Goal: Task Accomplishment & Management: Manage account settings

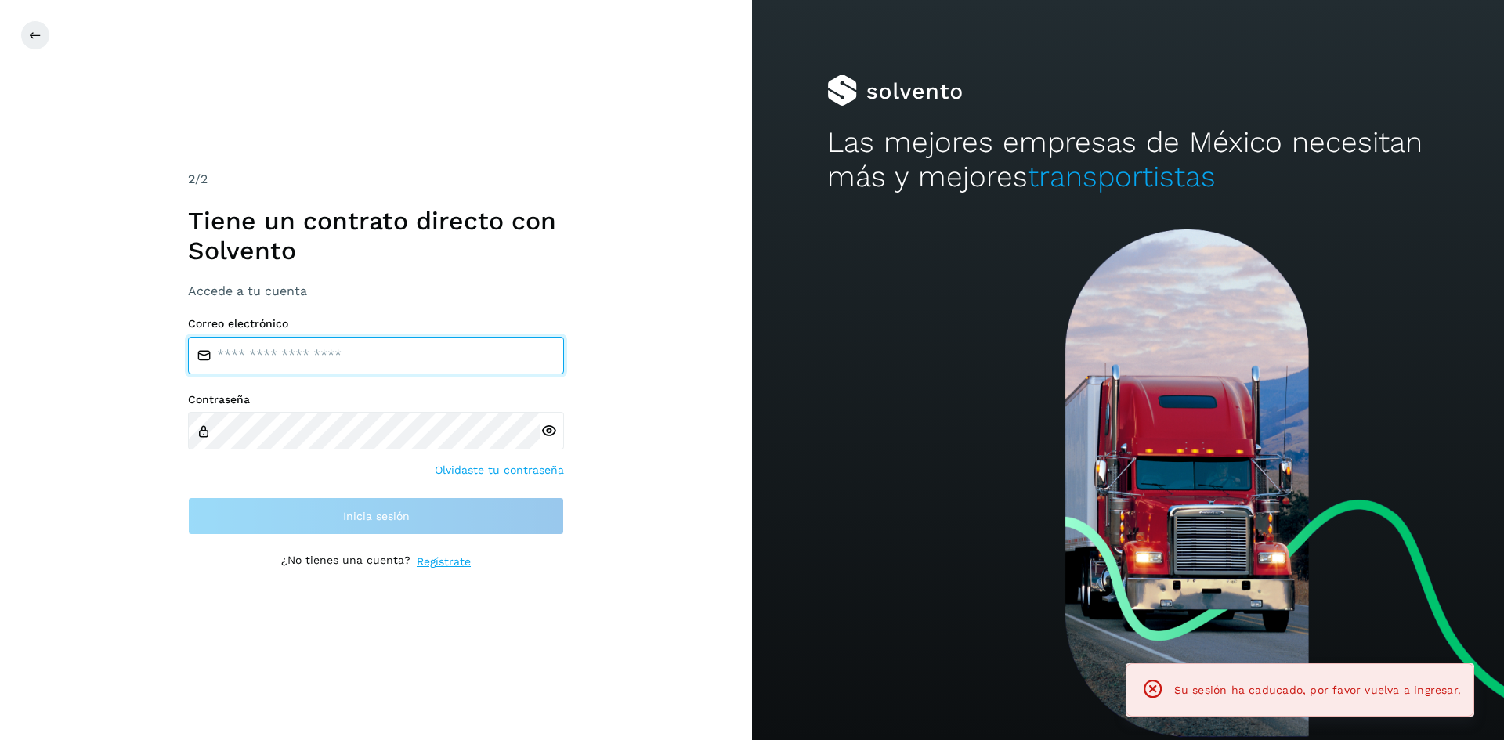
click at [283, 352] on input "email" at bounding box center [376, 356] width 376 height 38
type input "**********"
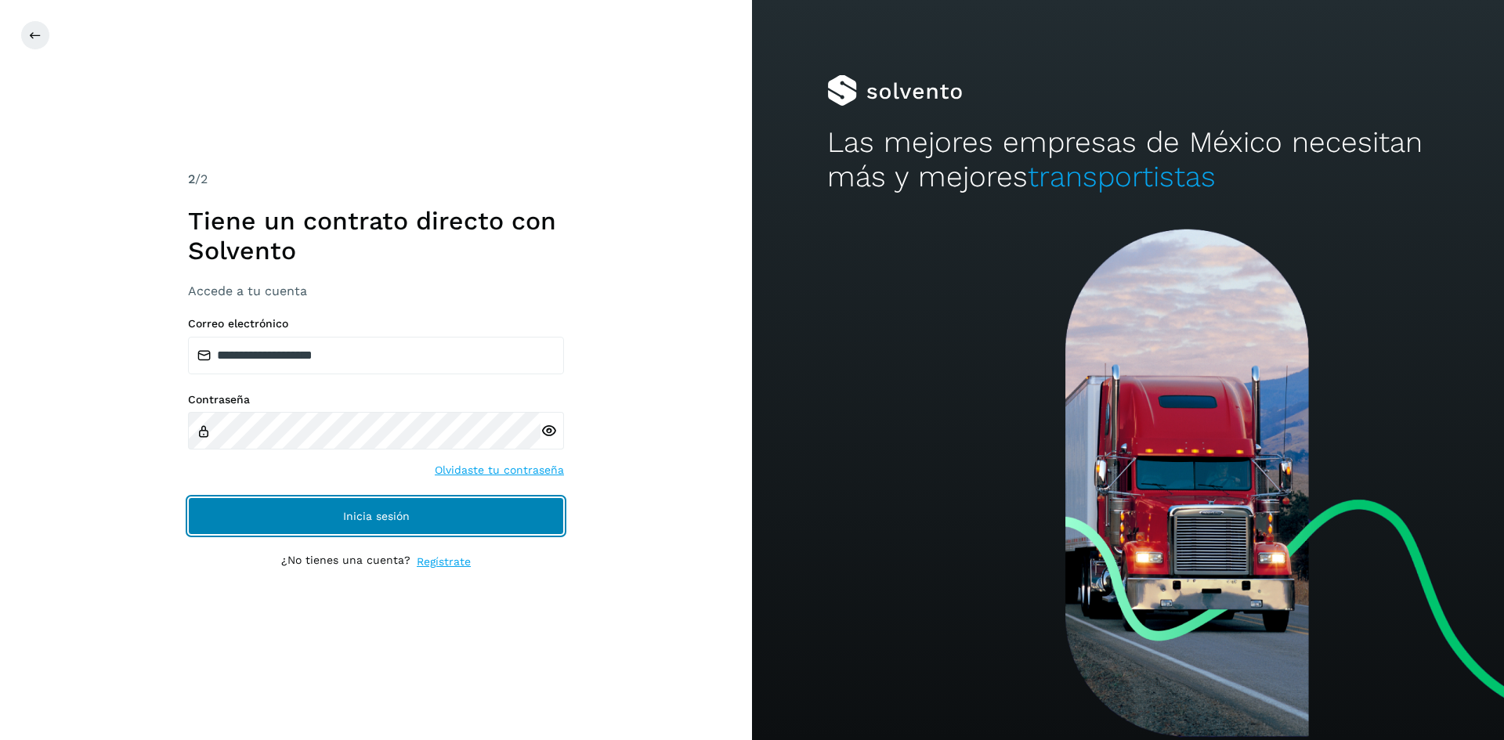
click at [352, 505] on button "Inicia sesión" at bounding box center [376, 516] width 376 height 38
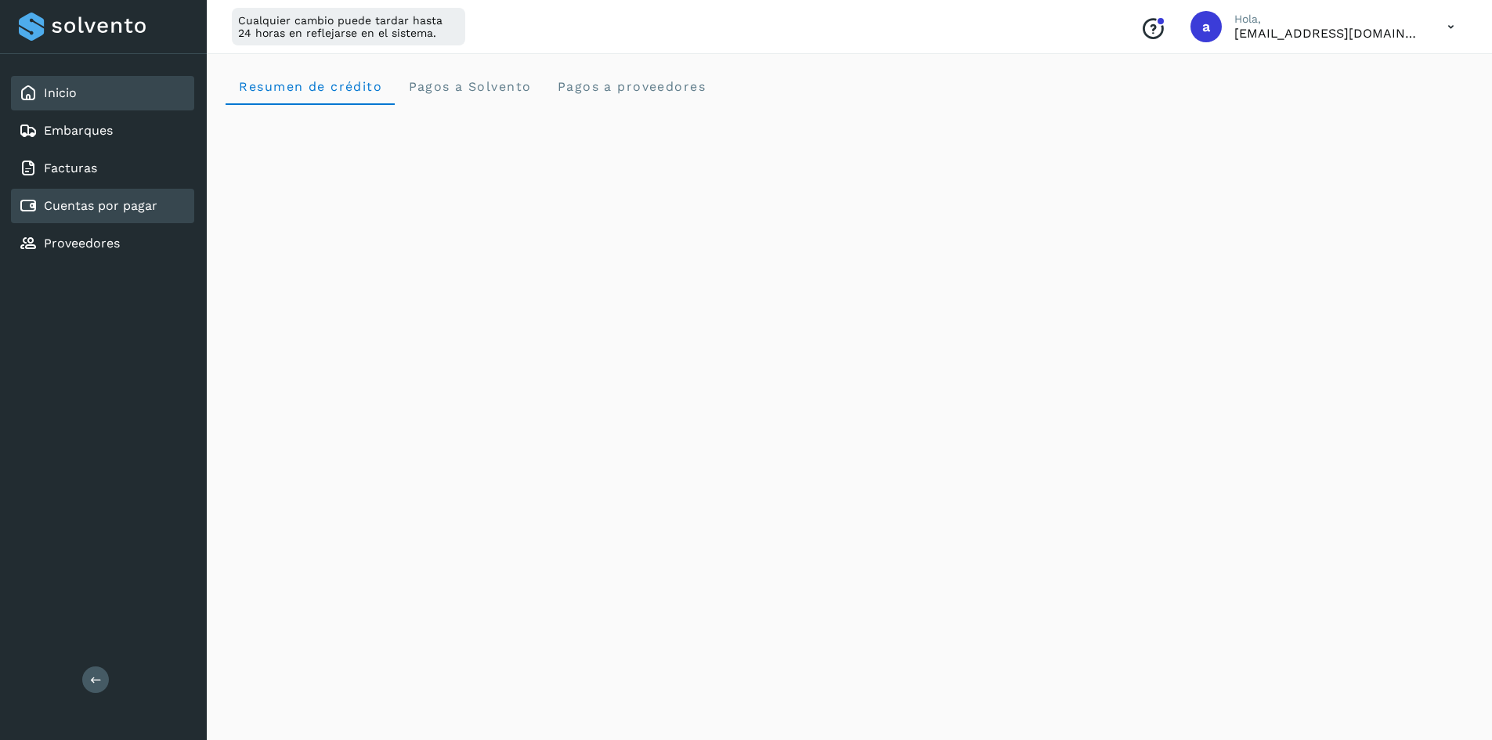
click at [91, 207] on link "Cuentas por pagar" at bounding box center [101, 205] width 114 height 15
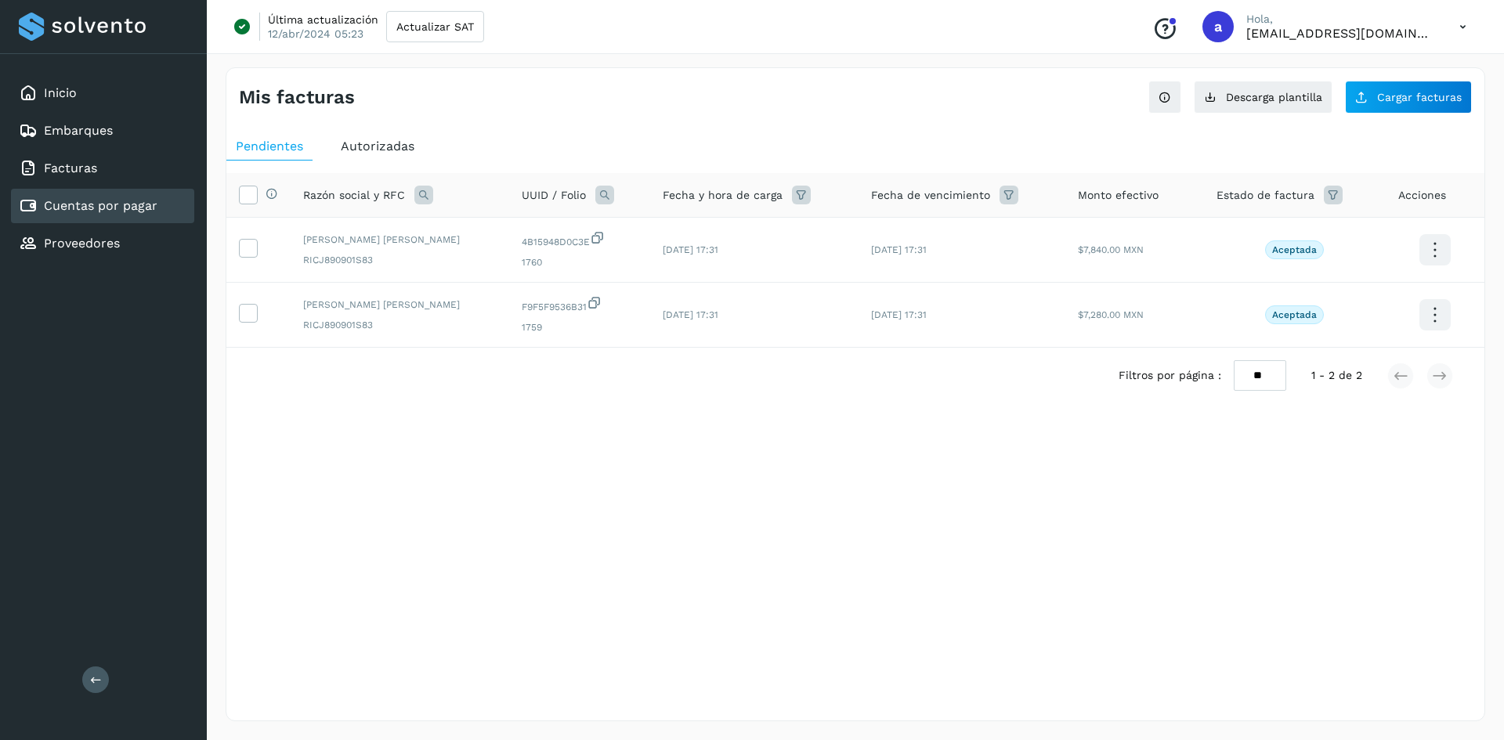
click at [393, 136] on div "Autorizadas" at bounding box center [377, 146] width 92 height 28
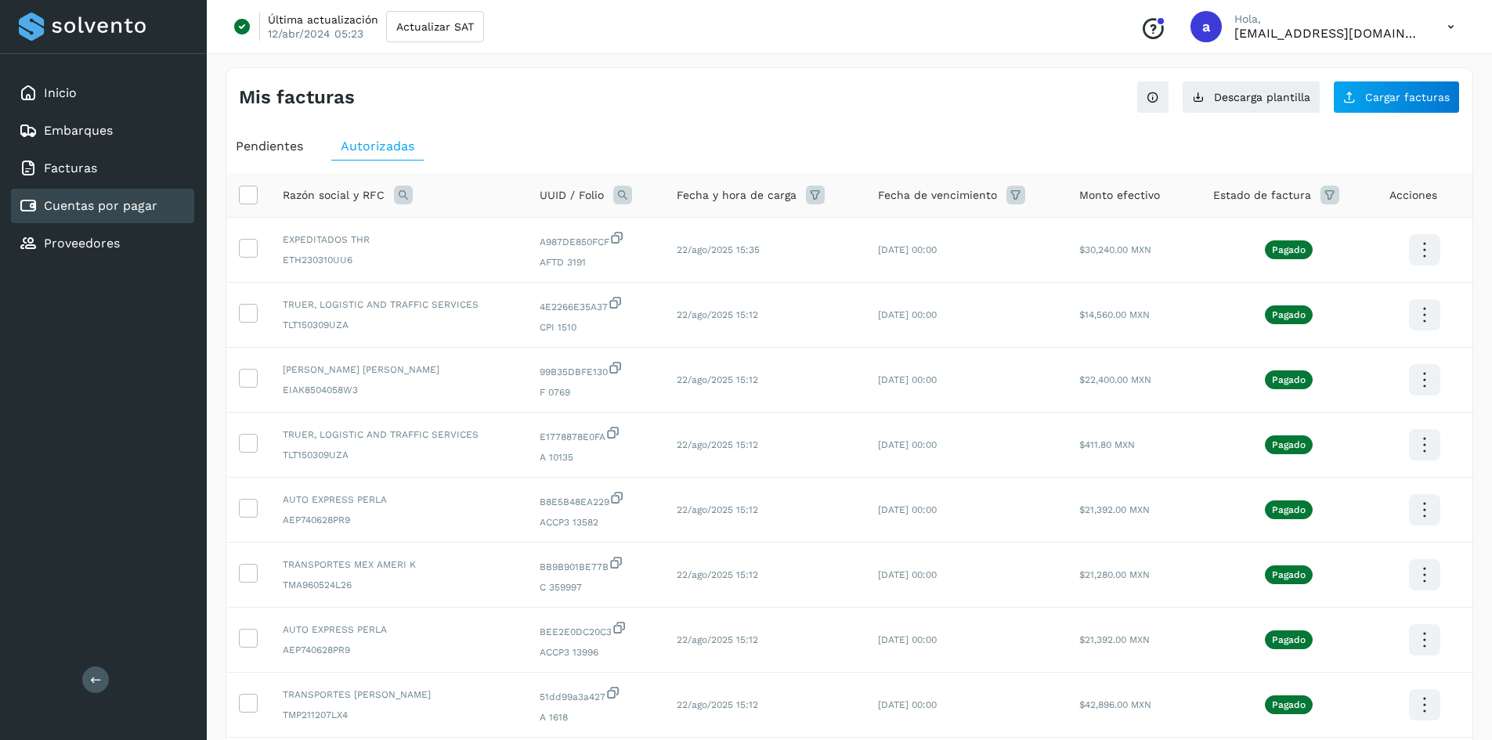
click at [280, 145] on span "Pendientes" at bounding box center [269, 146] width 67 height 15
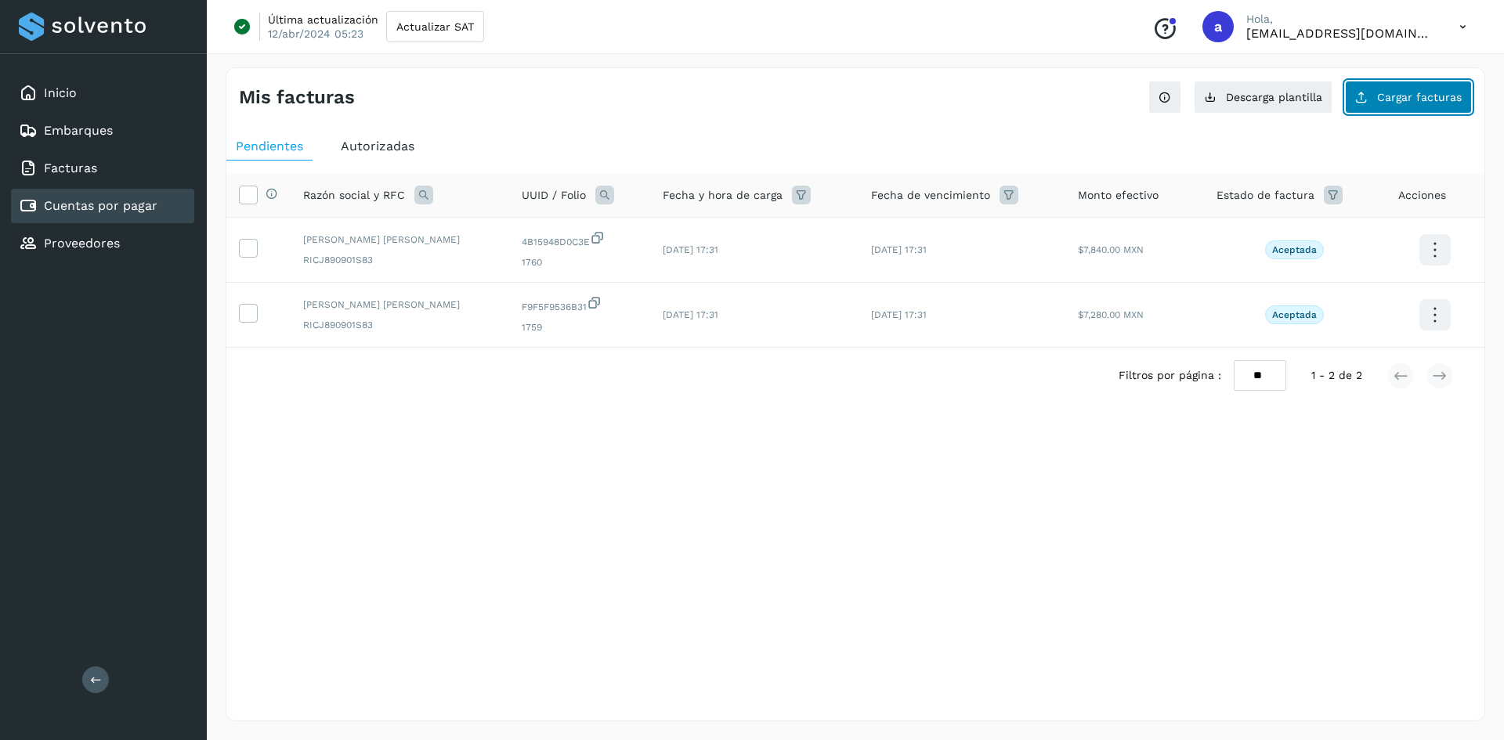
click at [1417, 99] on span "Cargar facturas" at bounding box center [1419, 97] width 85 height 11
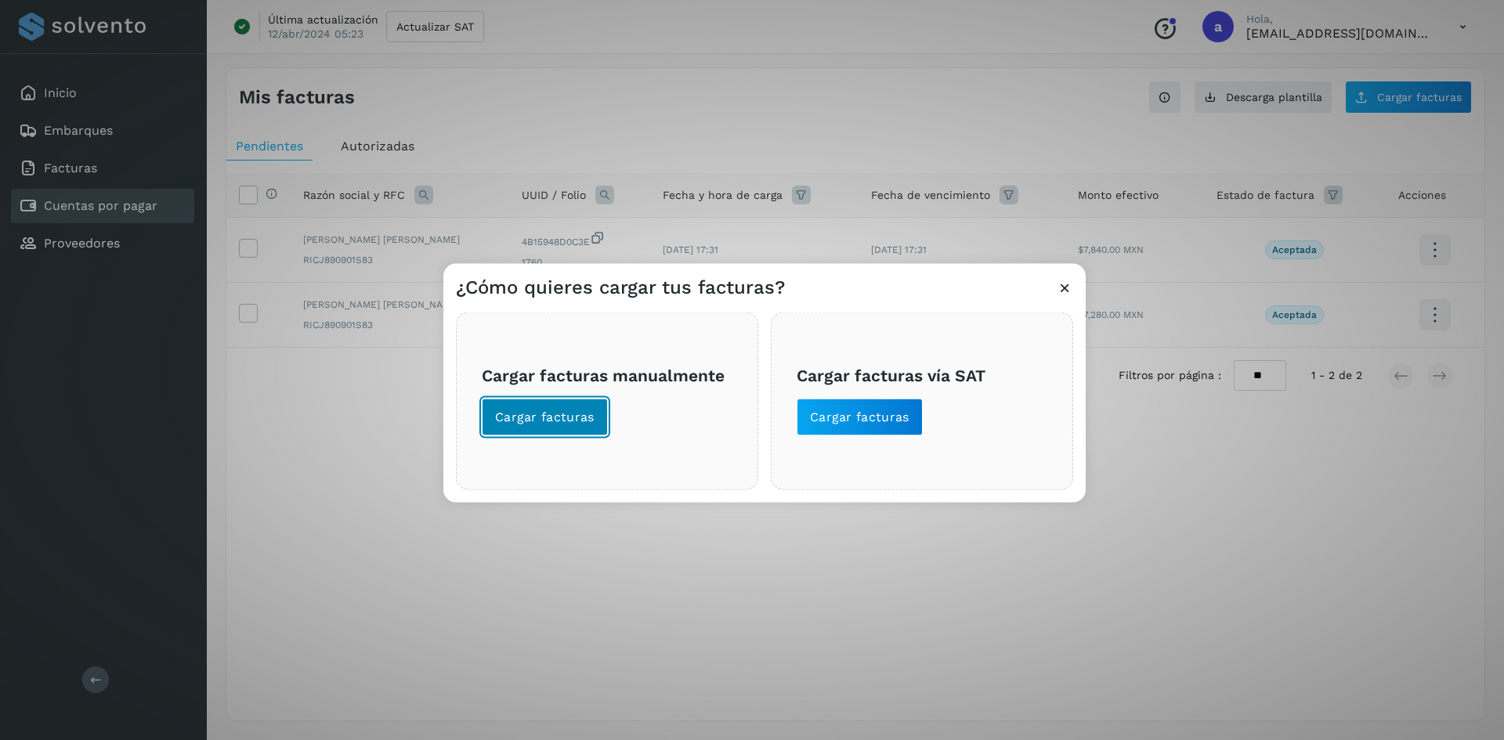
click at [558, 415] on span "Cargar facturas" at bounding box center [544, 416] width 99 height 17
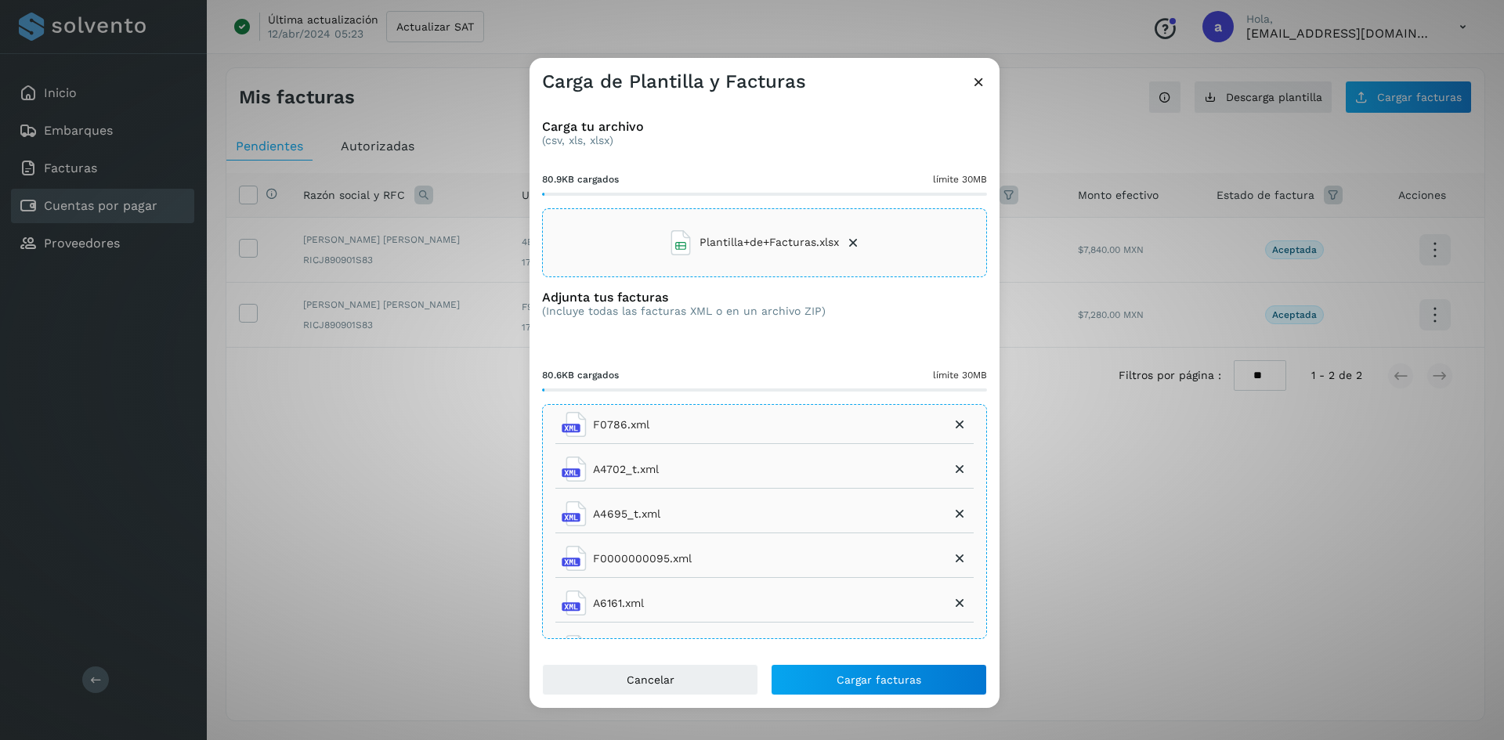
scroll to position [356, 0]
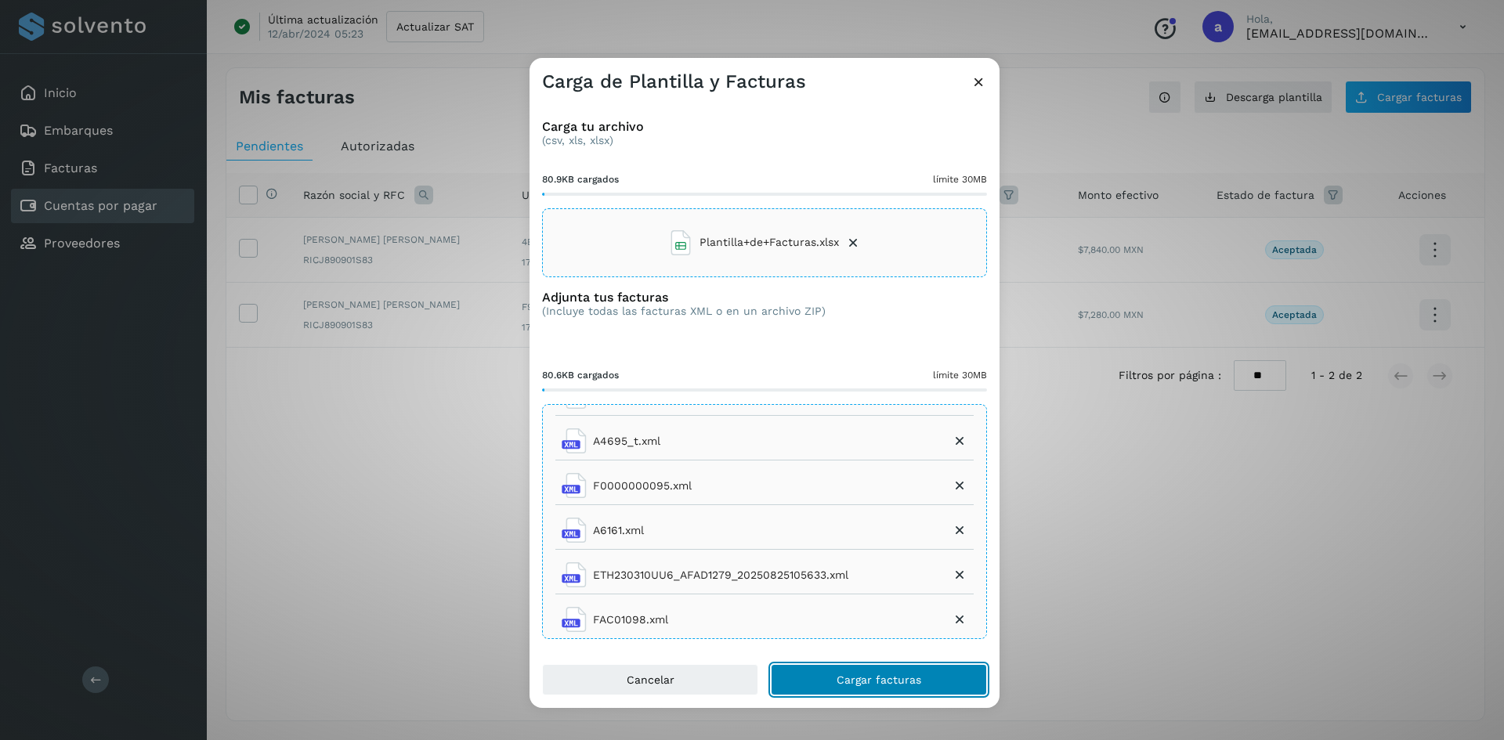
click at [894, 679] on span "Cargar facturas" at bounding box center [878, 679] width 85 height 11
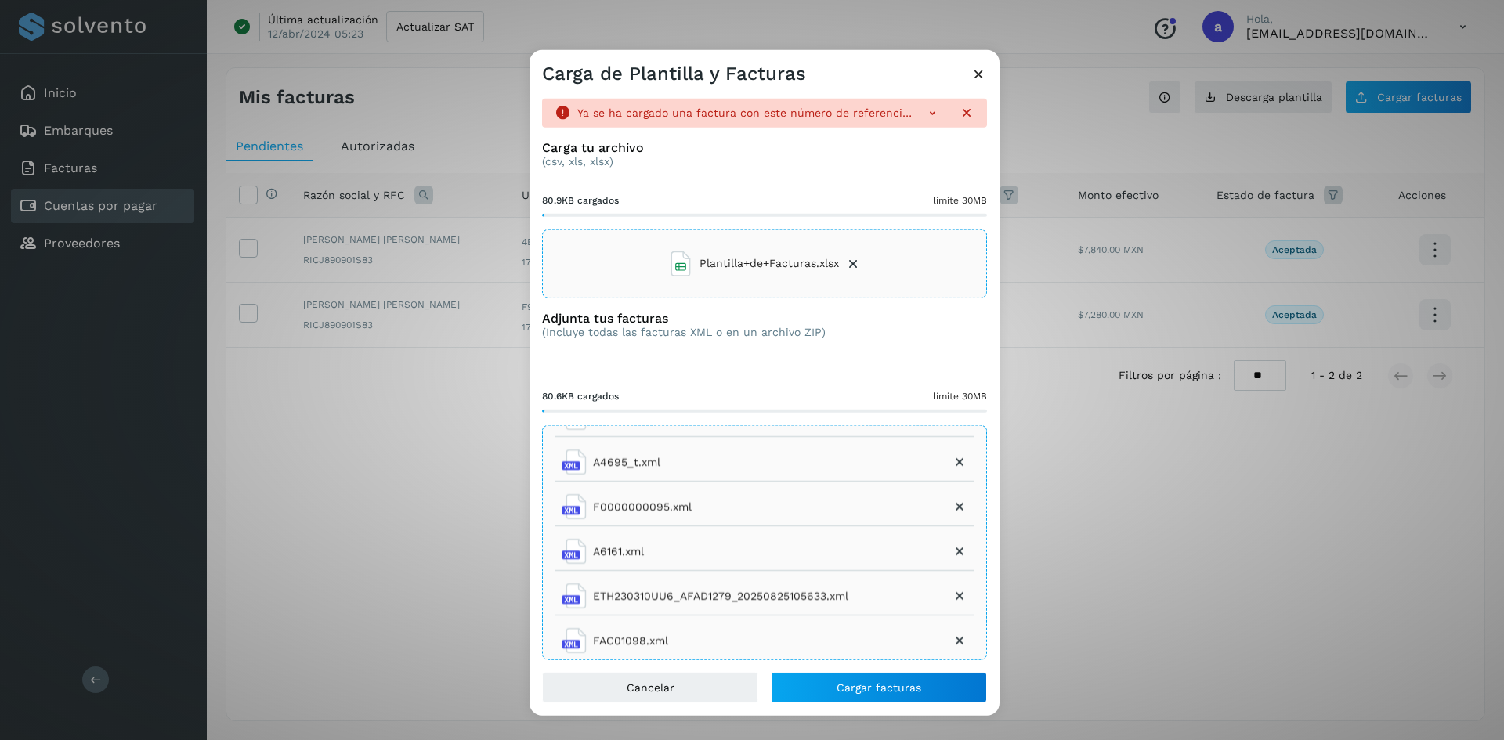
click at [924, 115] on icon at bounding box center [932, 112] width 16 height 16
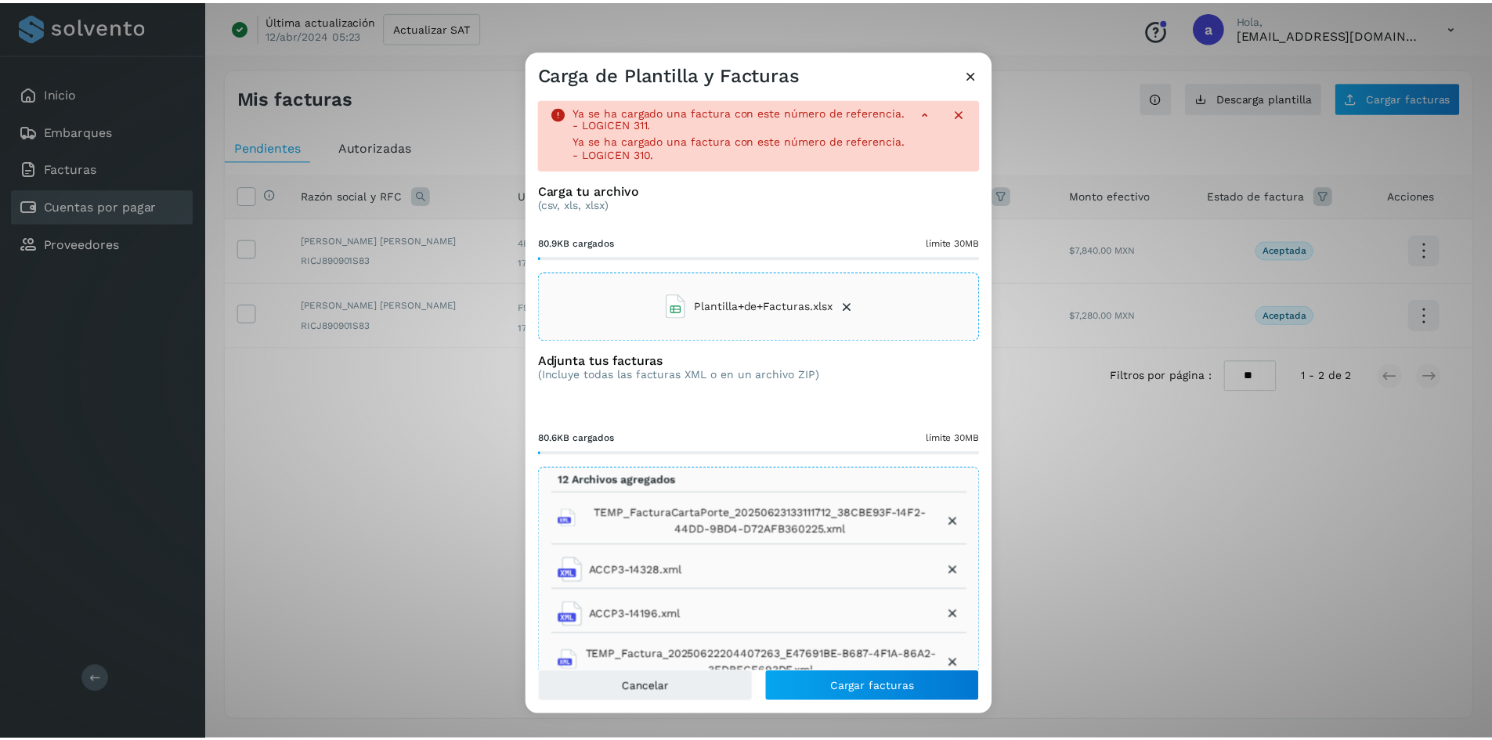
scroll to position [0, 0]
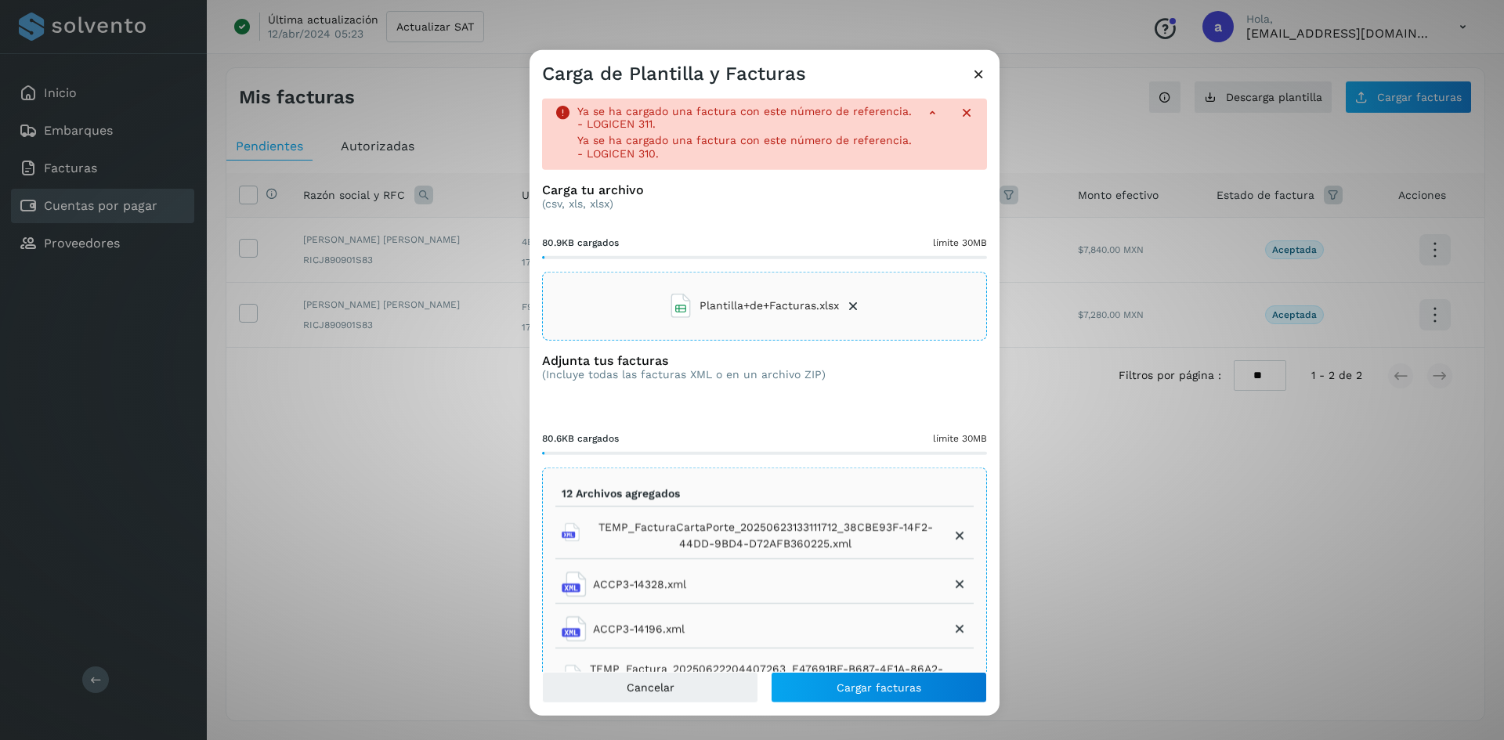
click at [975, 78] on icon at bounding box center [978, 73] width 16 height 16
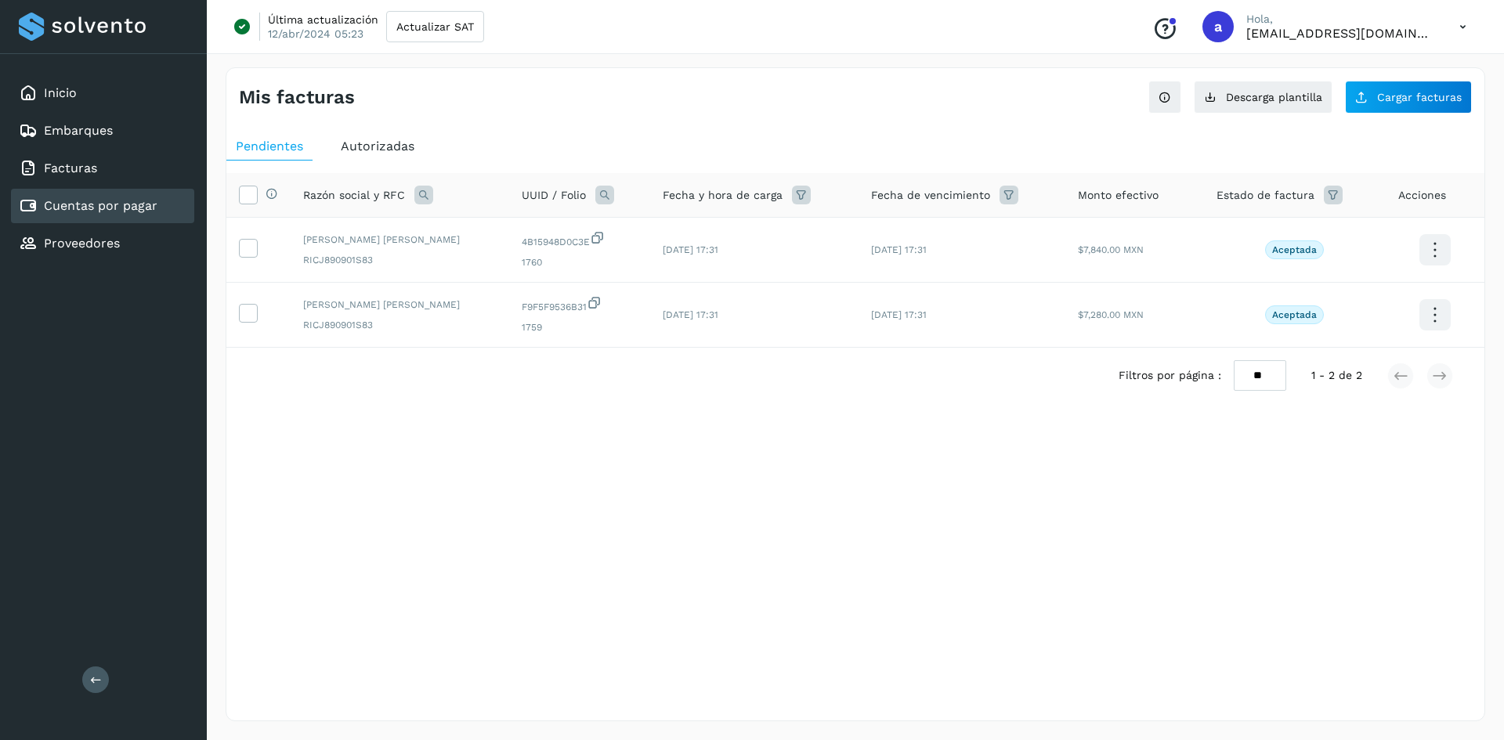
click at [21, 21] on div at bounding box center [103, 27] width 169 height 28
drag, startPoint x: 901, startPoint y: 491, endPoint x: 782, endPoint y: 464, distance: 122.8
click at [901, 491] on div "Mis facturas Ver instrucciones para cargar Facturas Descarga plantilla Cargar f…" at bounding box center [855, 394] width 1259 height 654
click at [399, 147] on span "Autorizadas" at bounding box center [378, 146] width 74 height 15
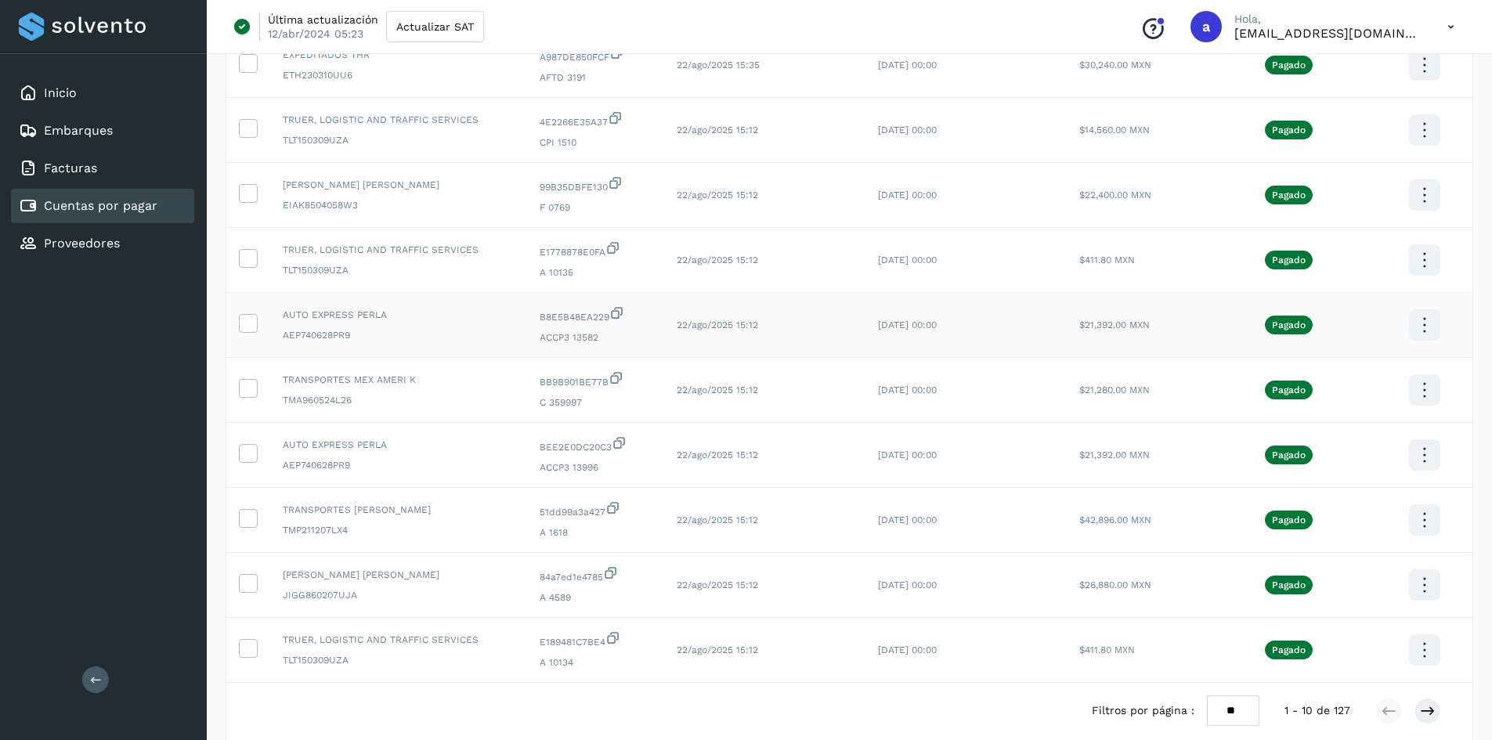
scroll to position [261, 0]
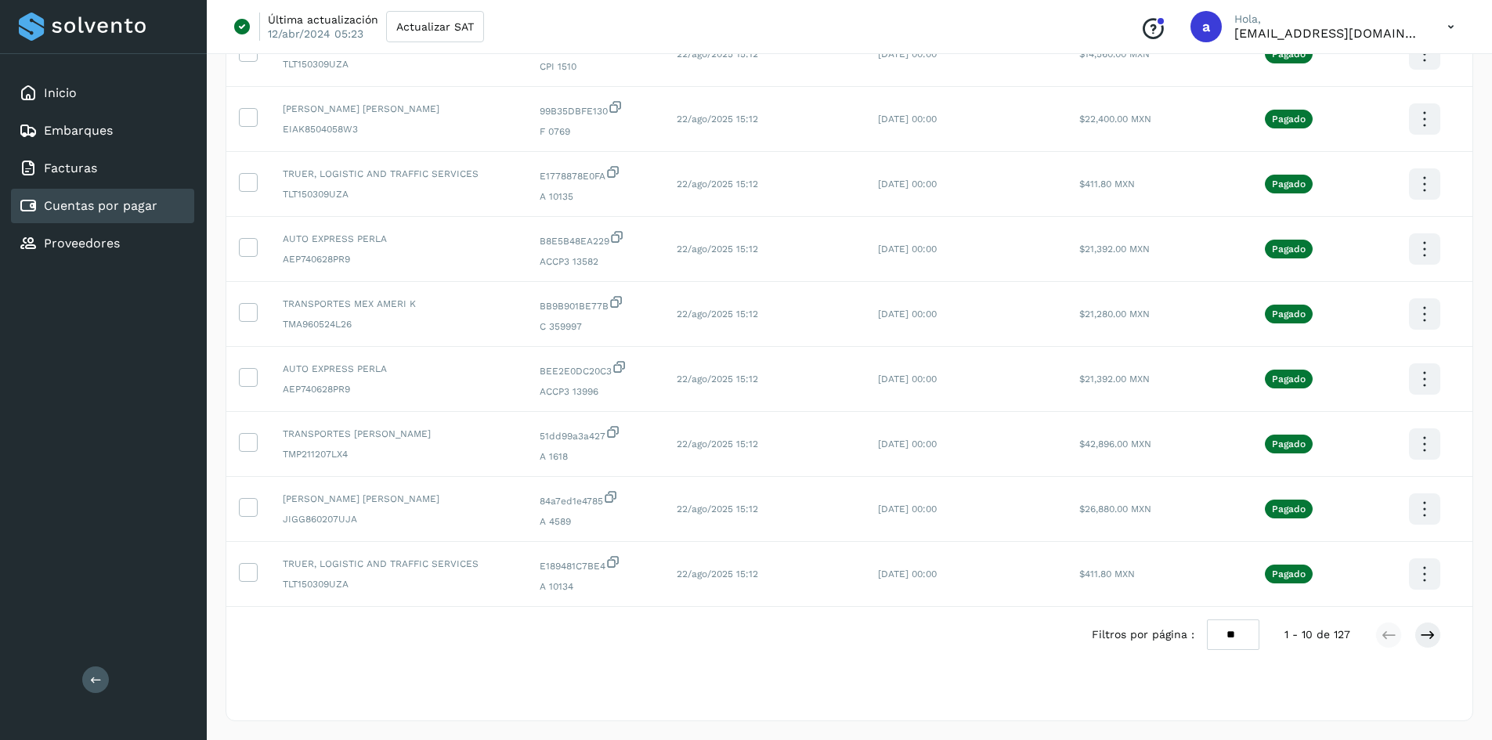
click at [1201, 627] on div "Filtros por página : ** ** **" at bounding box center [1176, 635] width 168 height 31
click at [1217, 636] on select "** ** **" at bounding box center [1233, 635] width 52 height 31
click at [1216, 620] on select "** ** **" at bounding box center [1233, 635] width 52 height 31
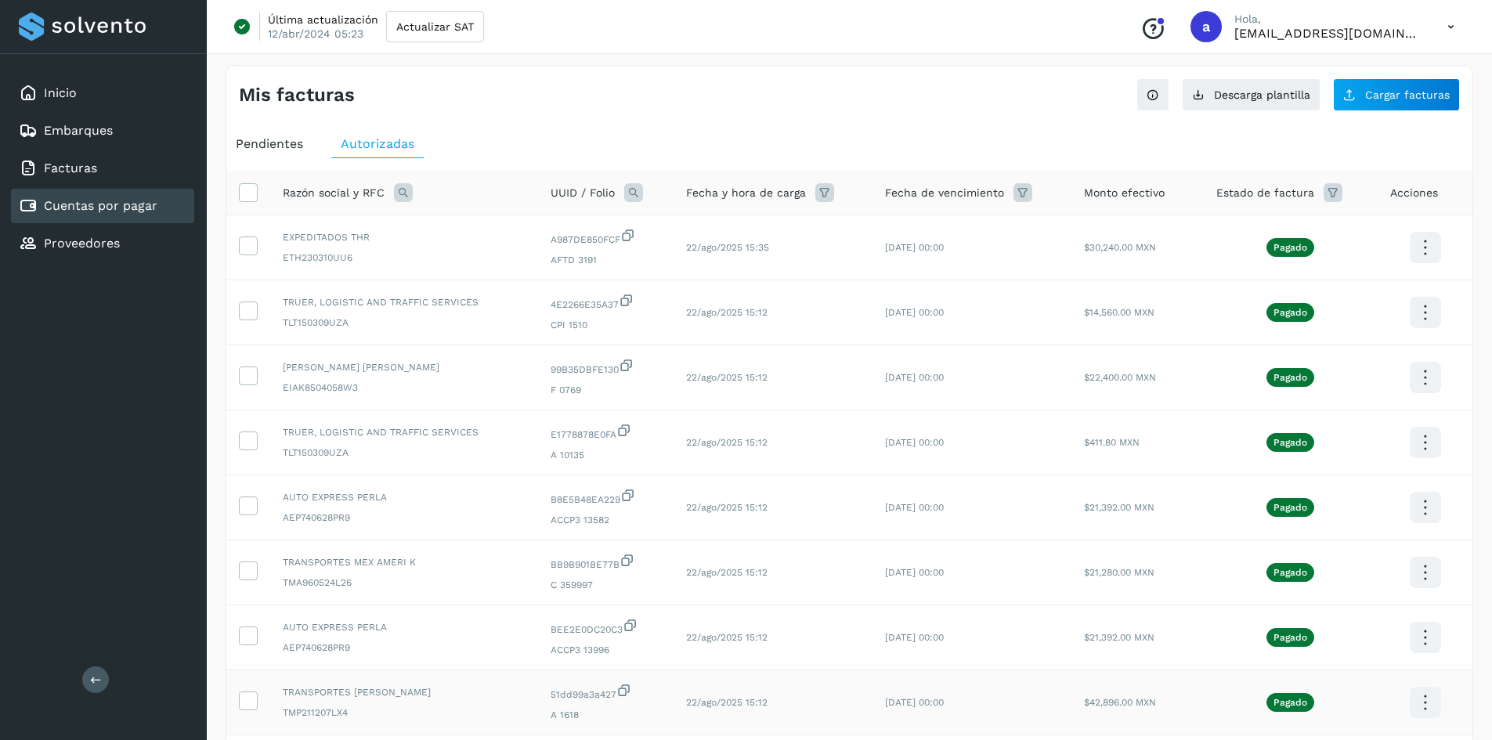
scroll to position [0, 0]
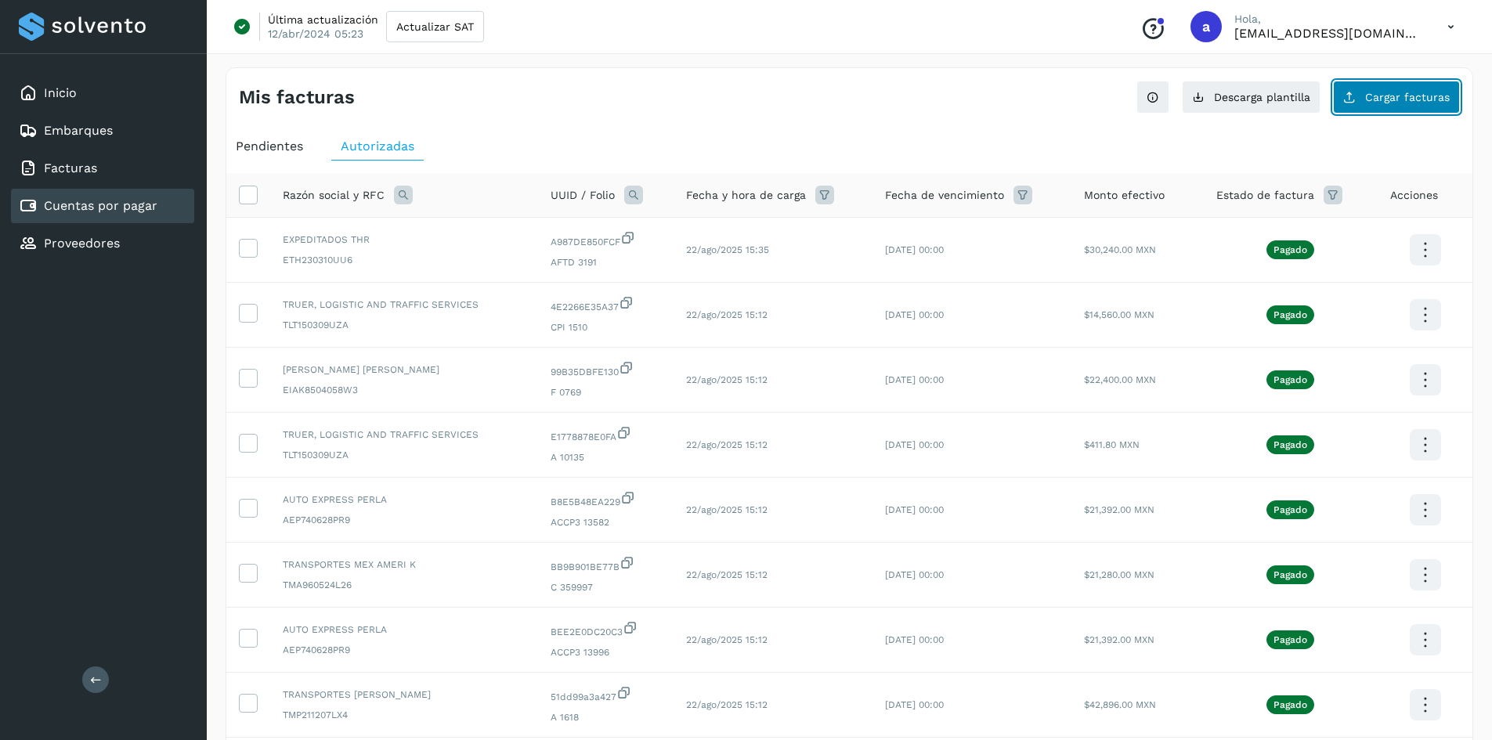
click at [1404, 90] on button "Cargar facturas" at bounding box center [1396, 97] width 127 height 33
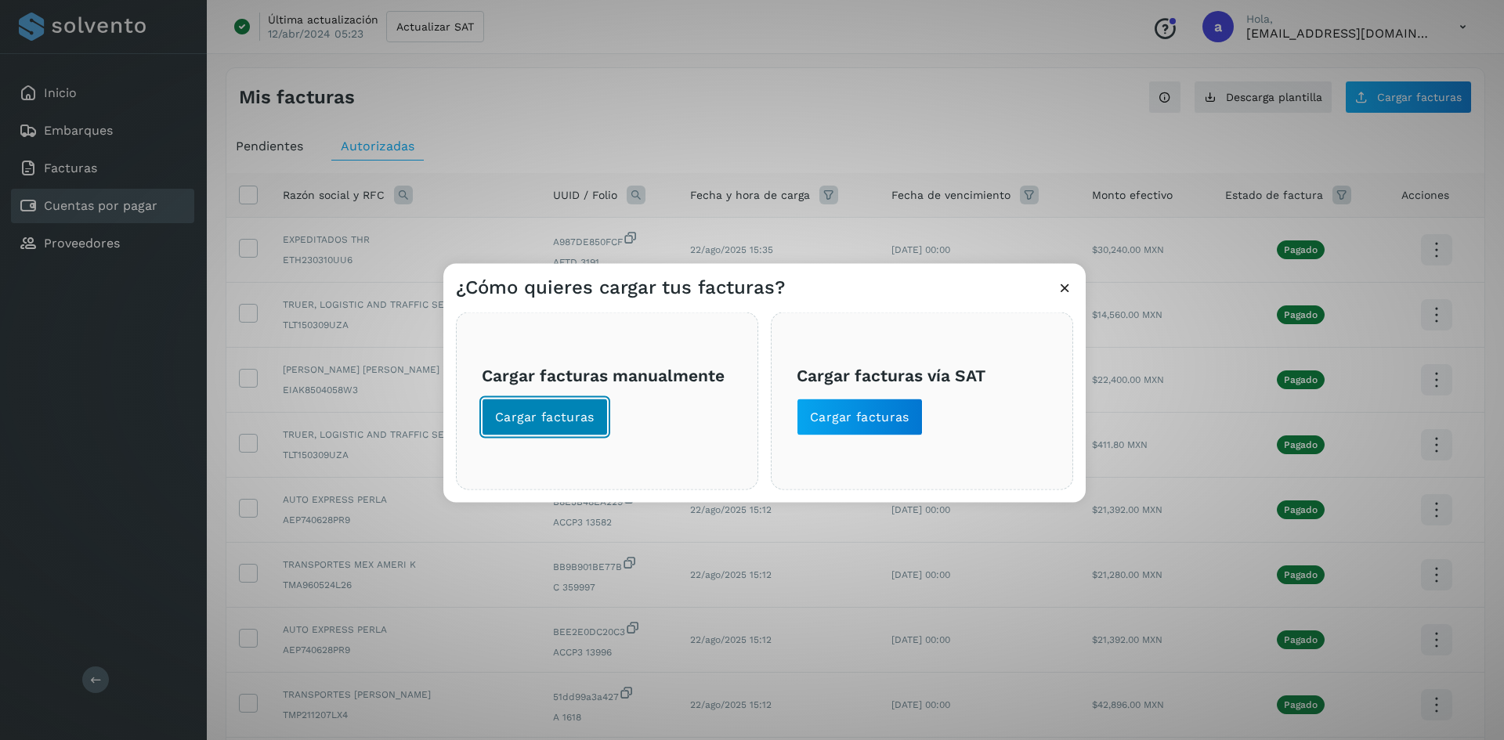
click at [563, 412] on span "Cargar facturas" at bounding box center [544, 416] width 99 height 17
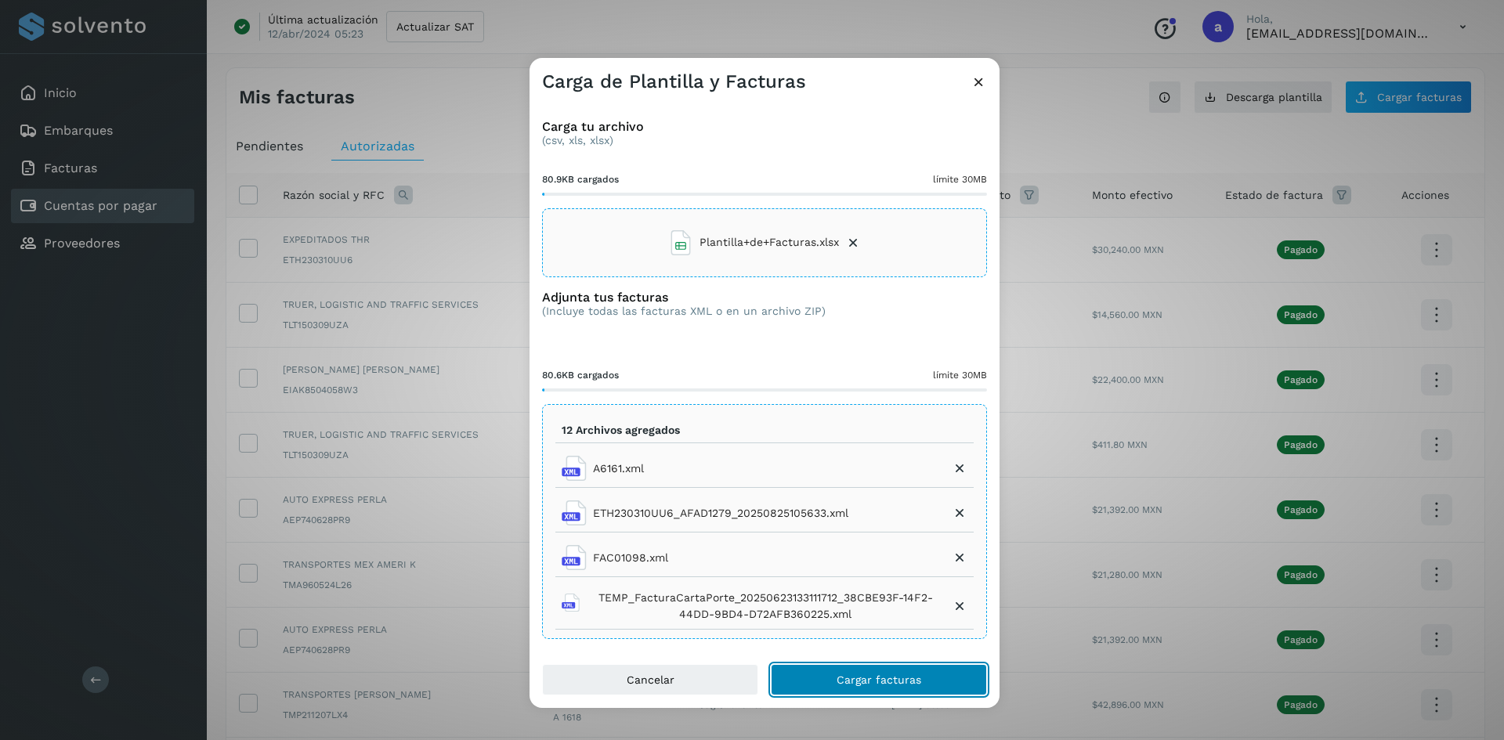
click at [910, 670] on button "Cargar facturas" at bounding box center [879, 679] width 216 height 31
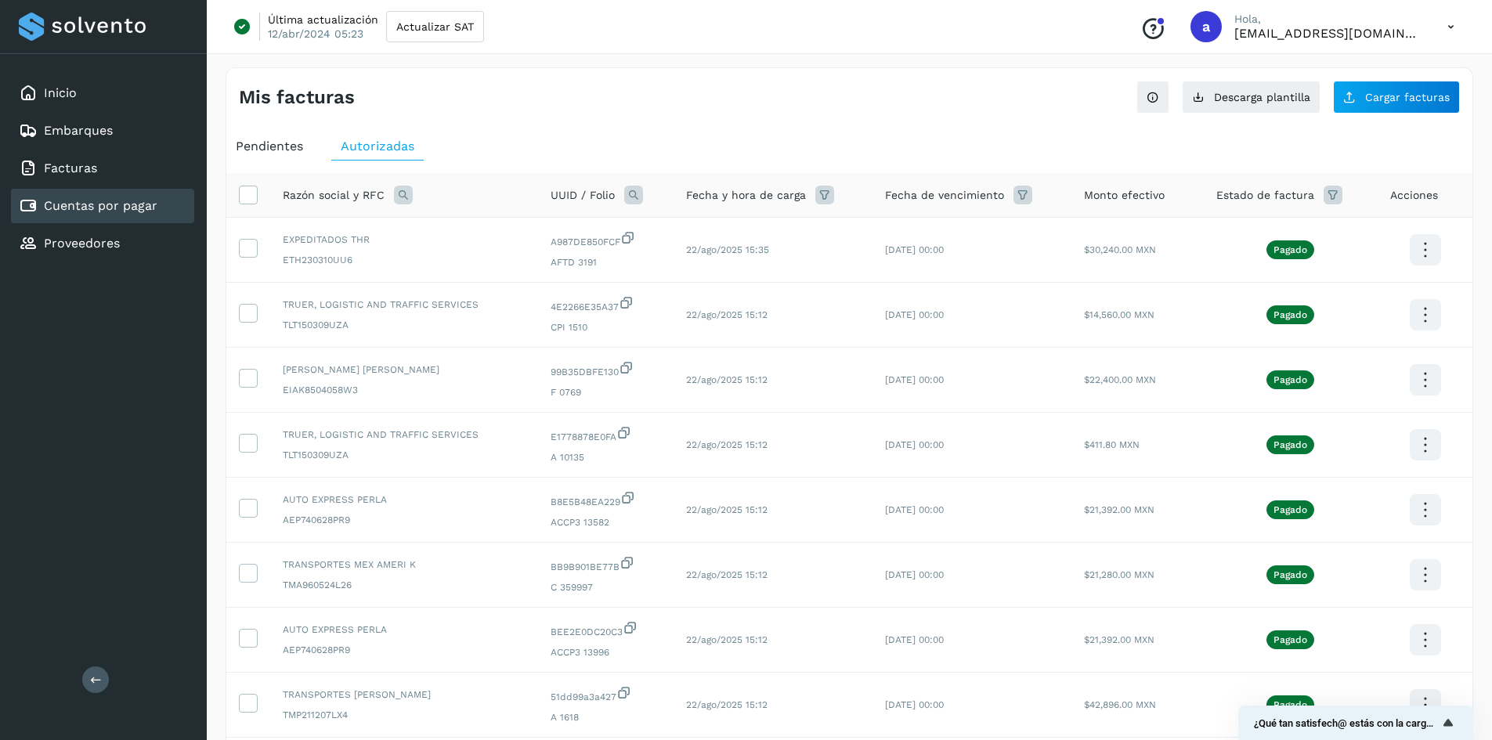
click at [244, 146] on span "Pendientes" at bounding box center [269, 146] width 67 height 15
select select "**"
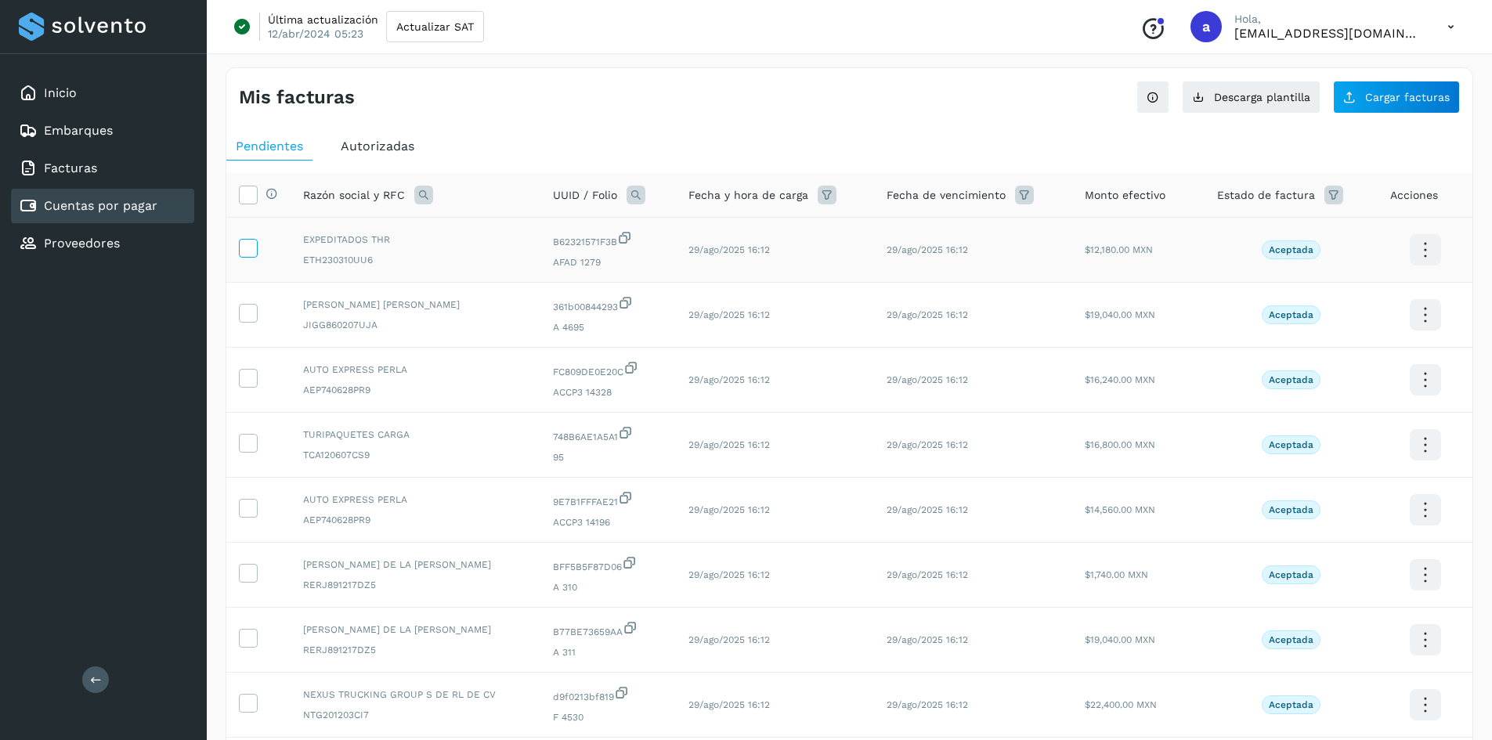
click at [248, 248] on icon at bounding box center [248, 247] width 16 height 16
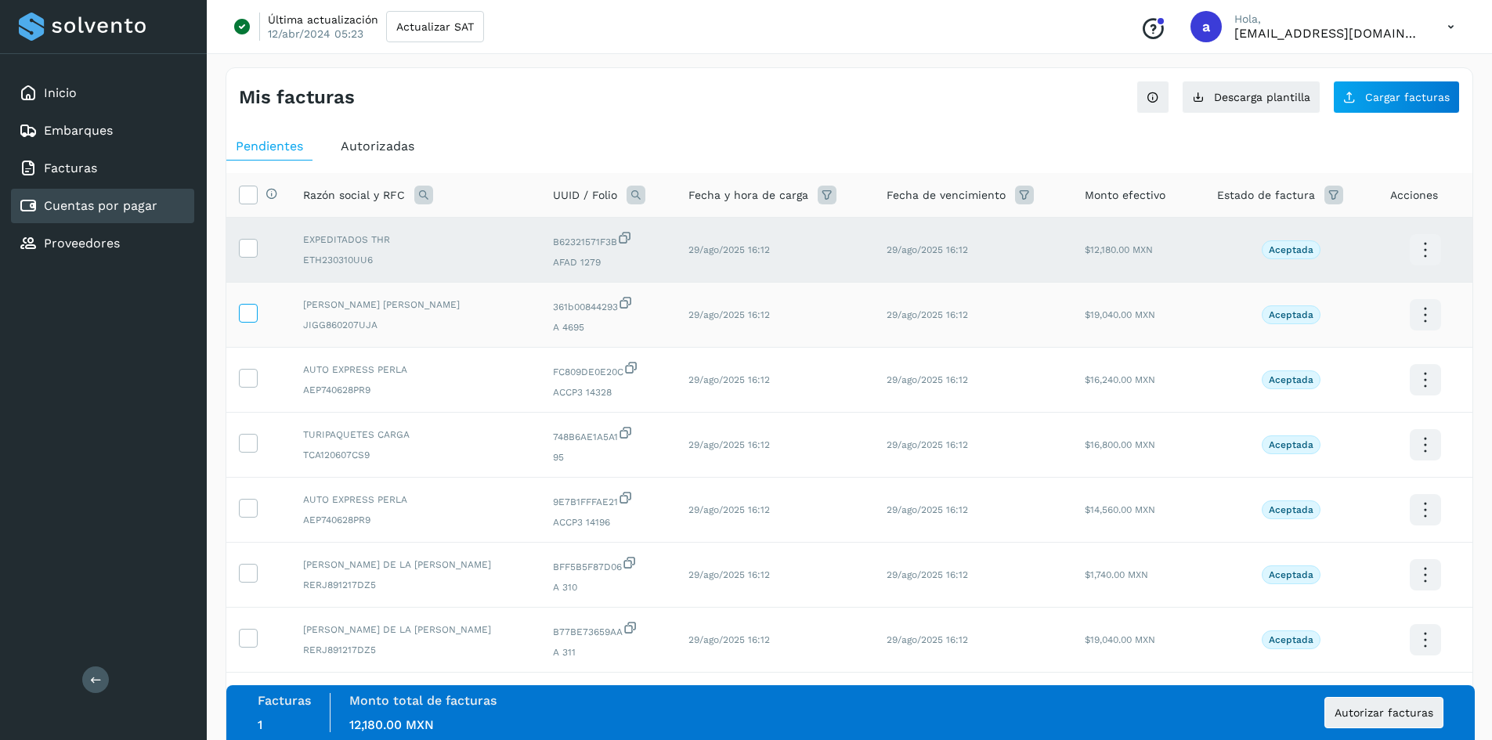
click at [251, 313] on icon at bounding box center [248, 312] width 16 height 16
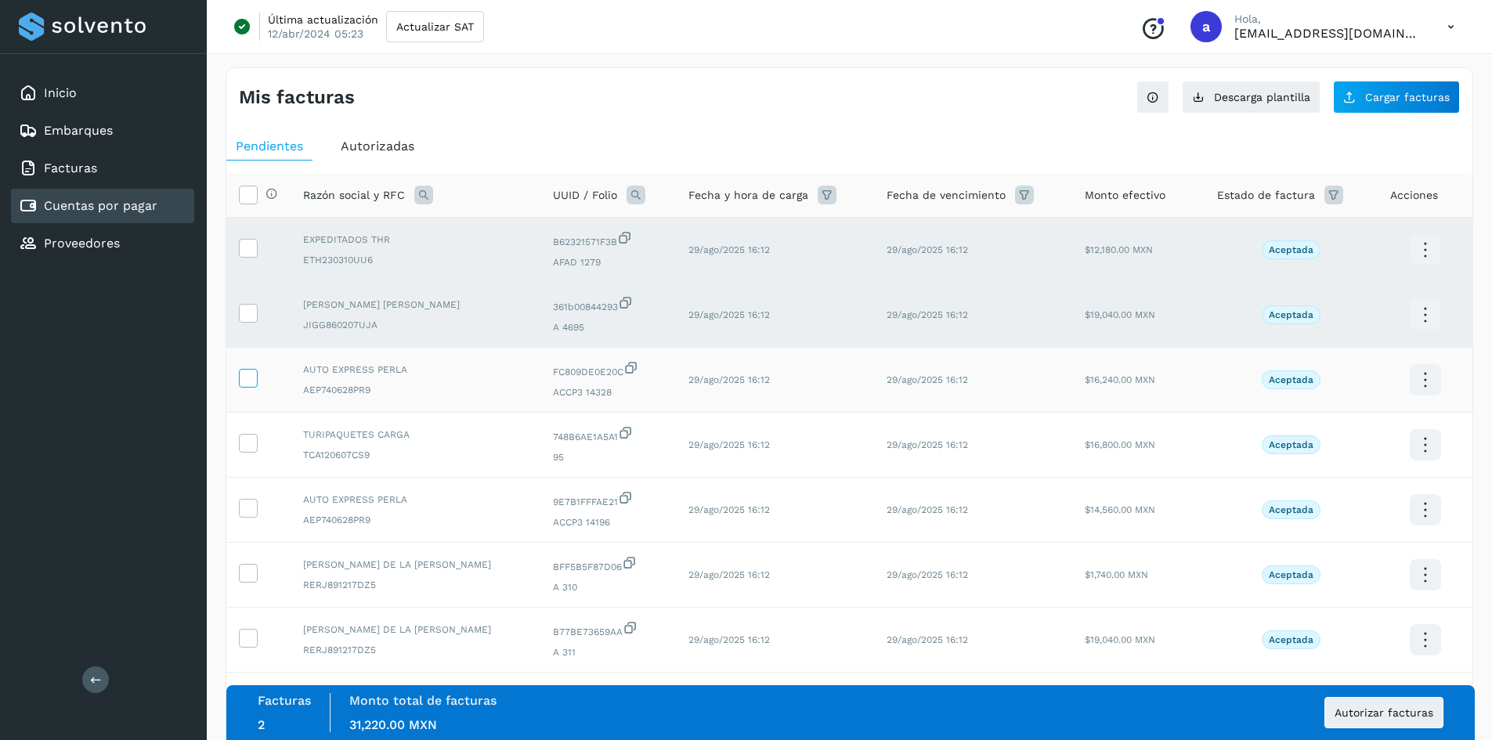
click at [251, 379] on icon at bounding box center [248, 377] width 16 height 16
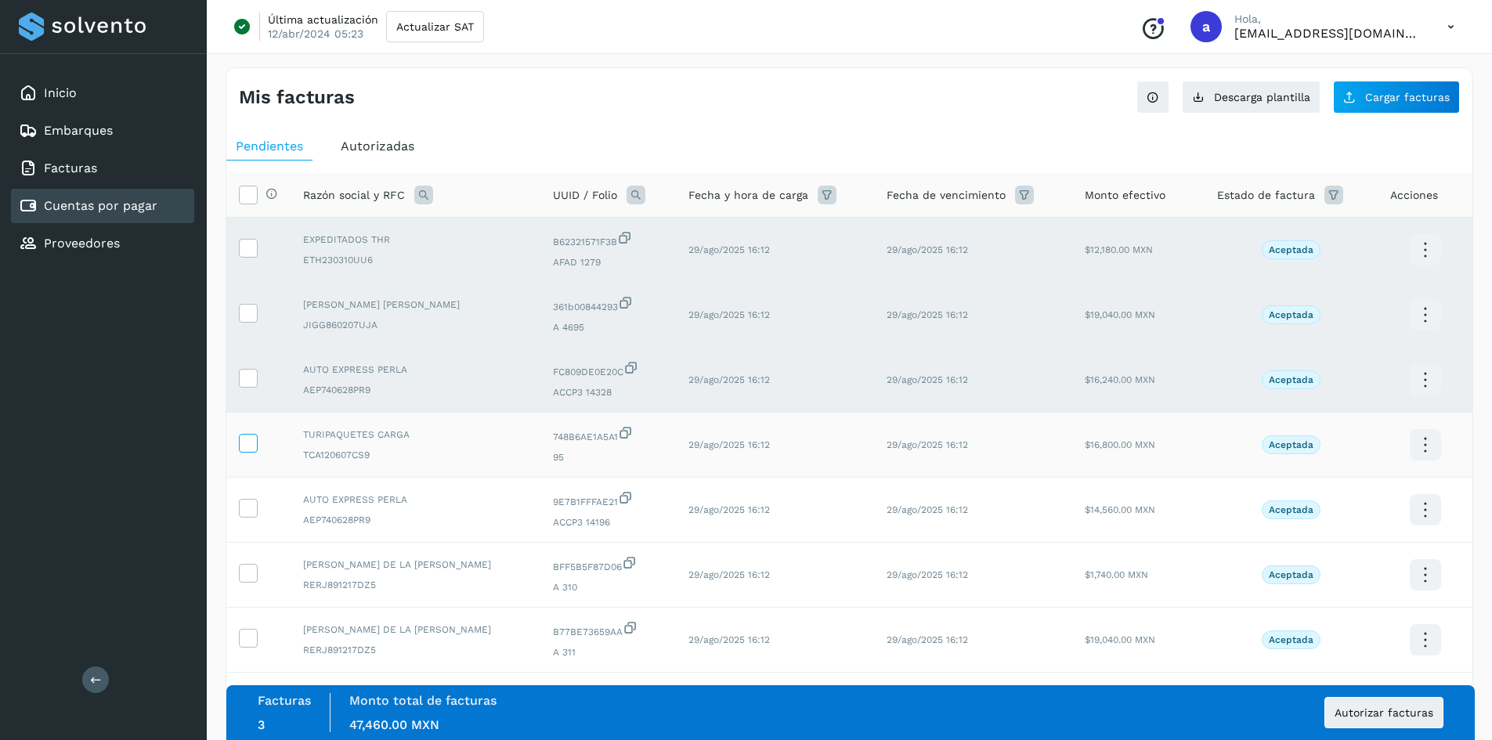
click at [245, 441] on icon at bounding box center [248, 442] width 16 height 16
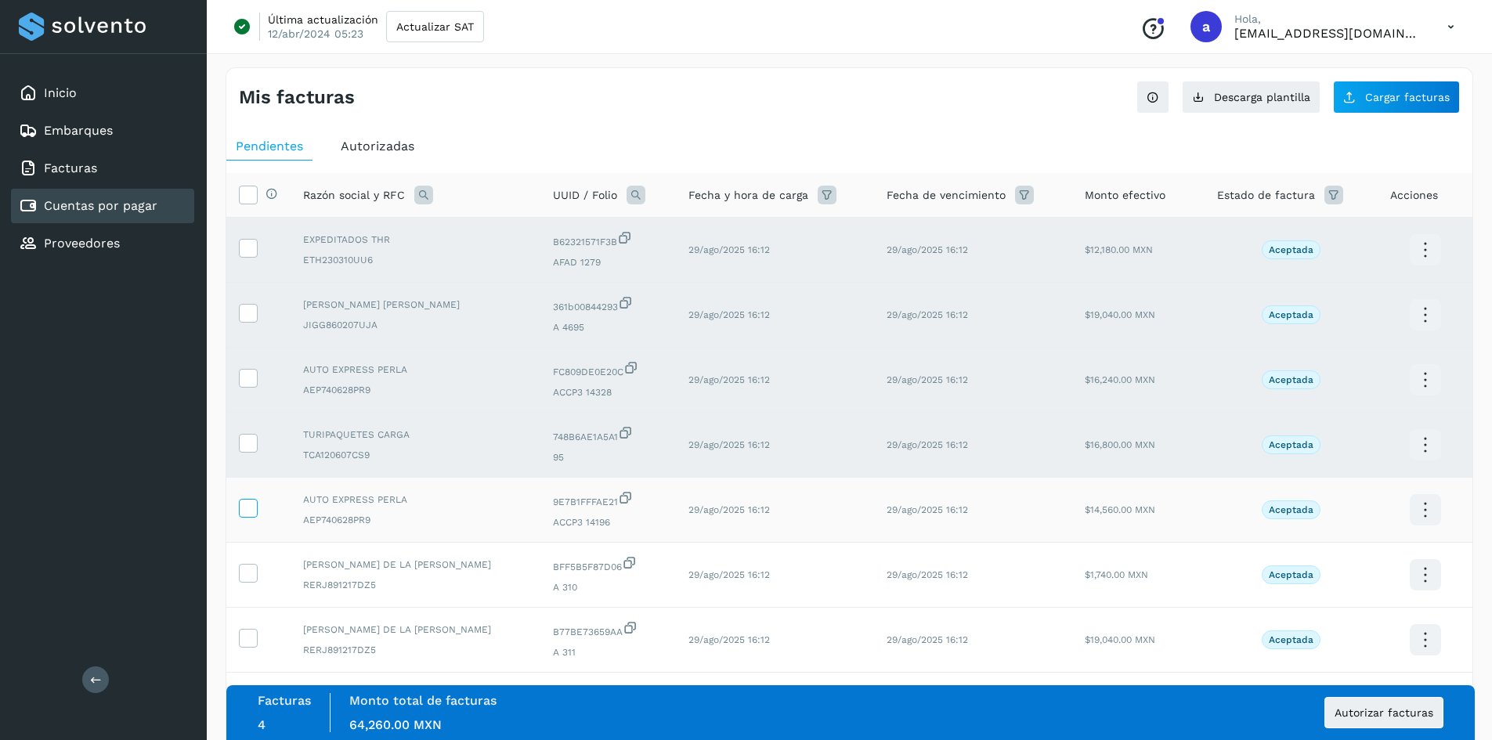
click at [249, 507] on icon at bounding box center [248, 507] width 16 height 16
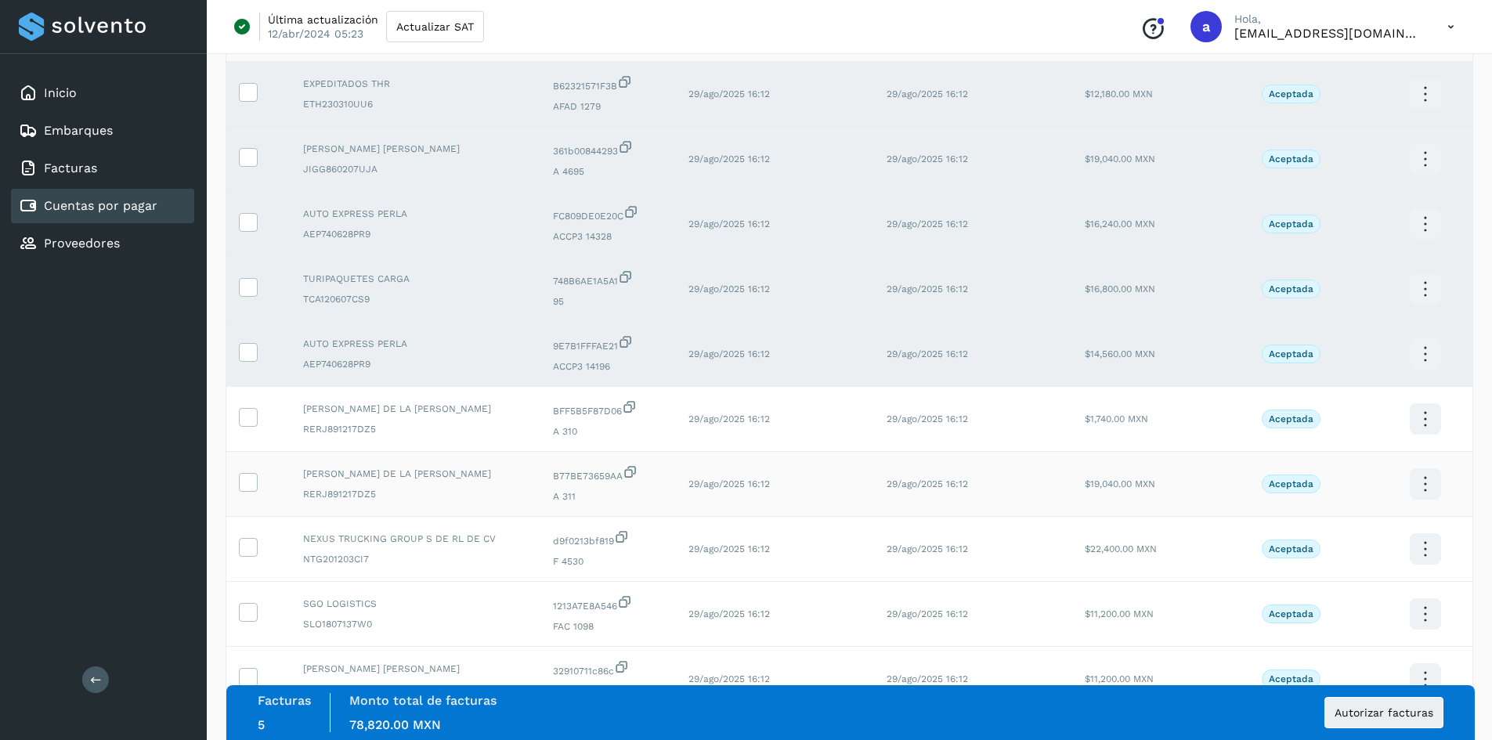
scroll to position [157, 0]
drag, startPoint x: 247, startPoint y: 417, endPoint x: 247, endPoint y: 428, distance: 11.0
click at [248, 417] on icon at bounding box center [248, 415] width 16 height 16
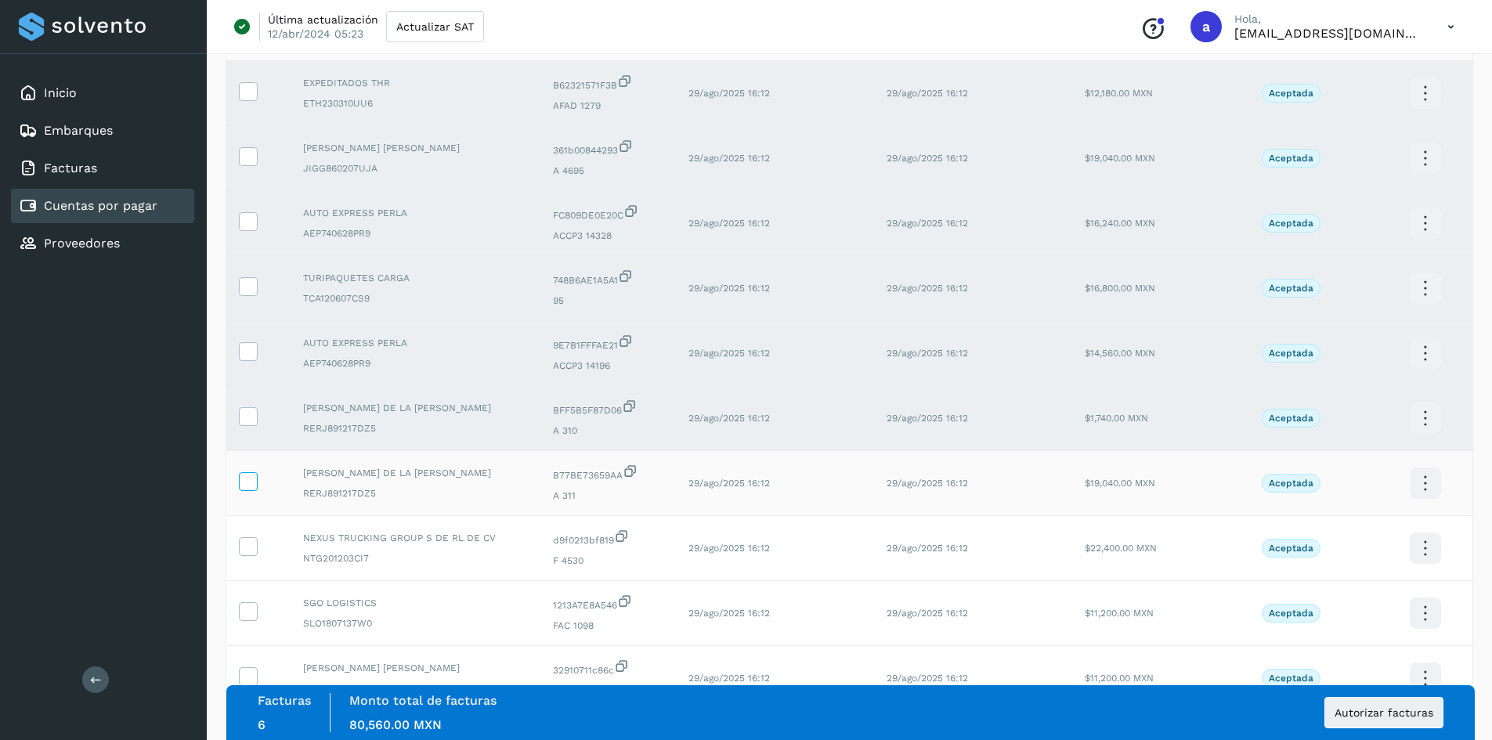
click at [244, 486] on icon at bounding box center [248, 480] width 16 height 16
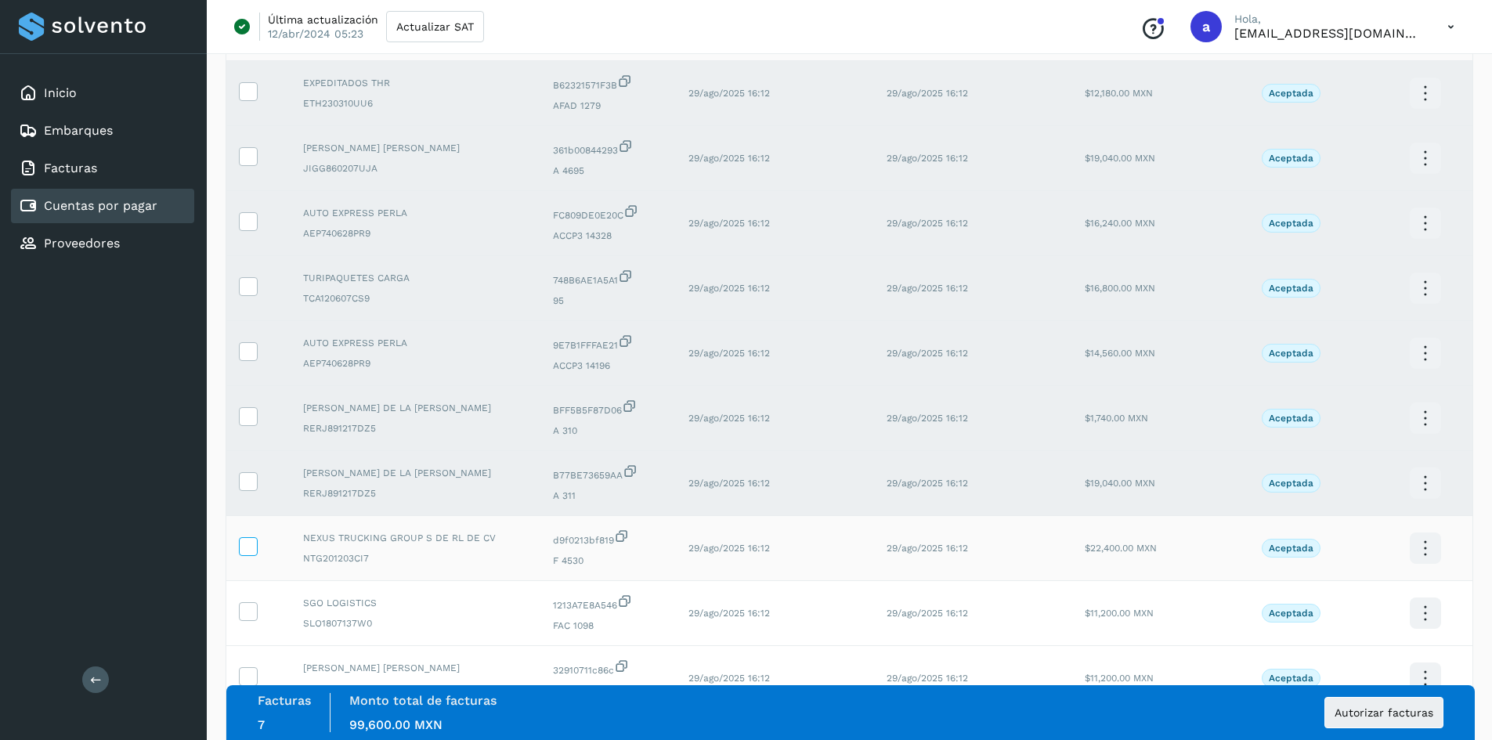
click at [249, 541] on icon at bounding box center [248, 545] width 16 height 16
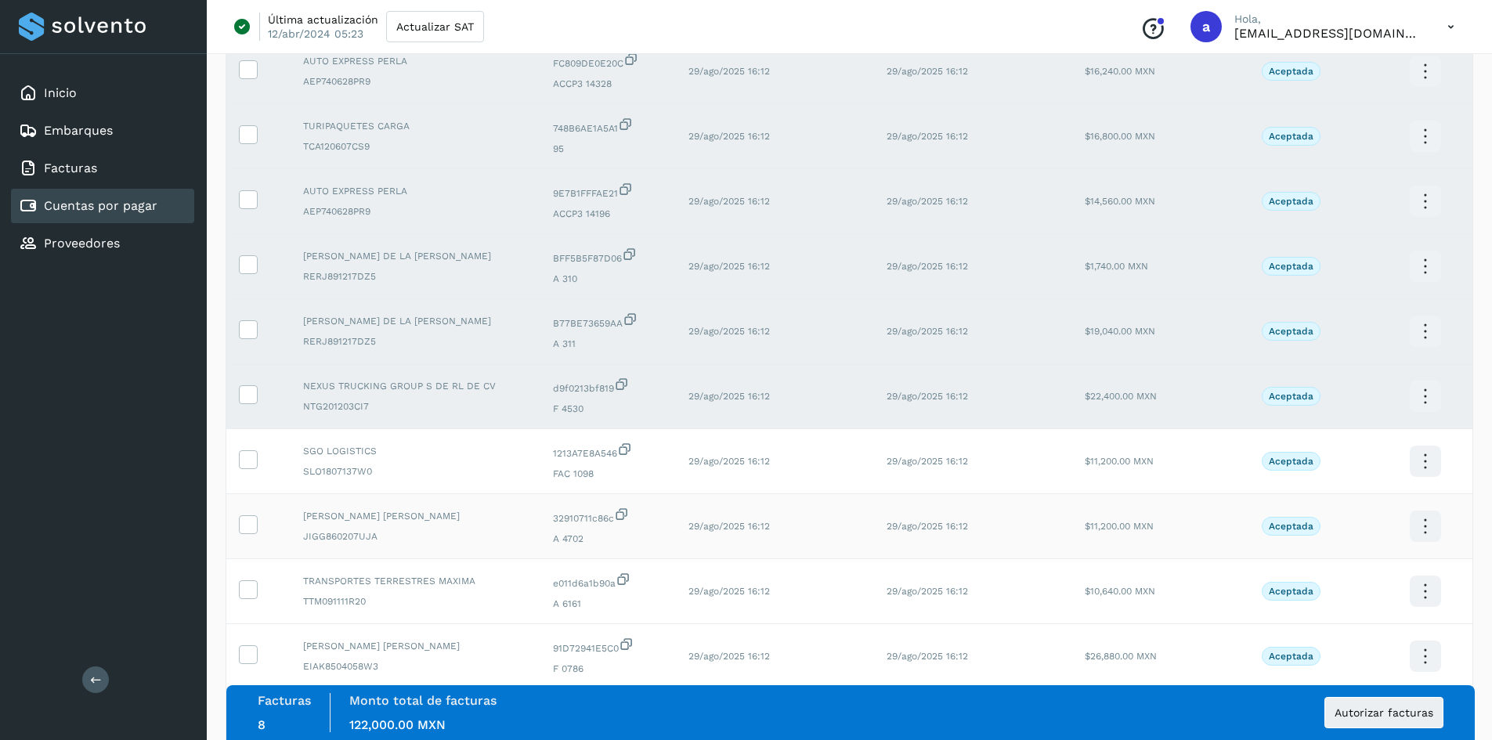
scroll to position [313, 0]
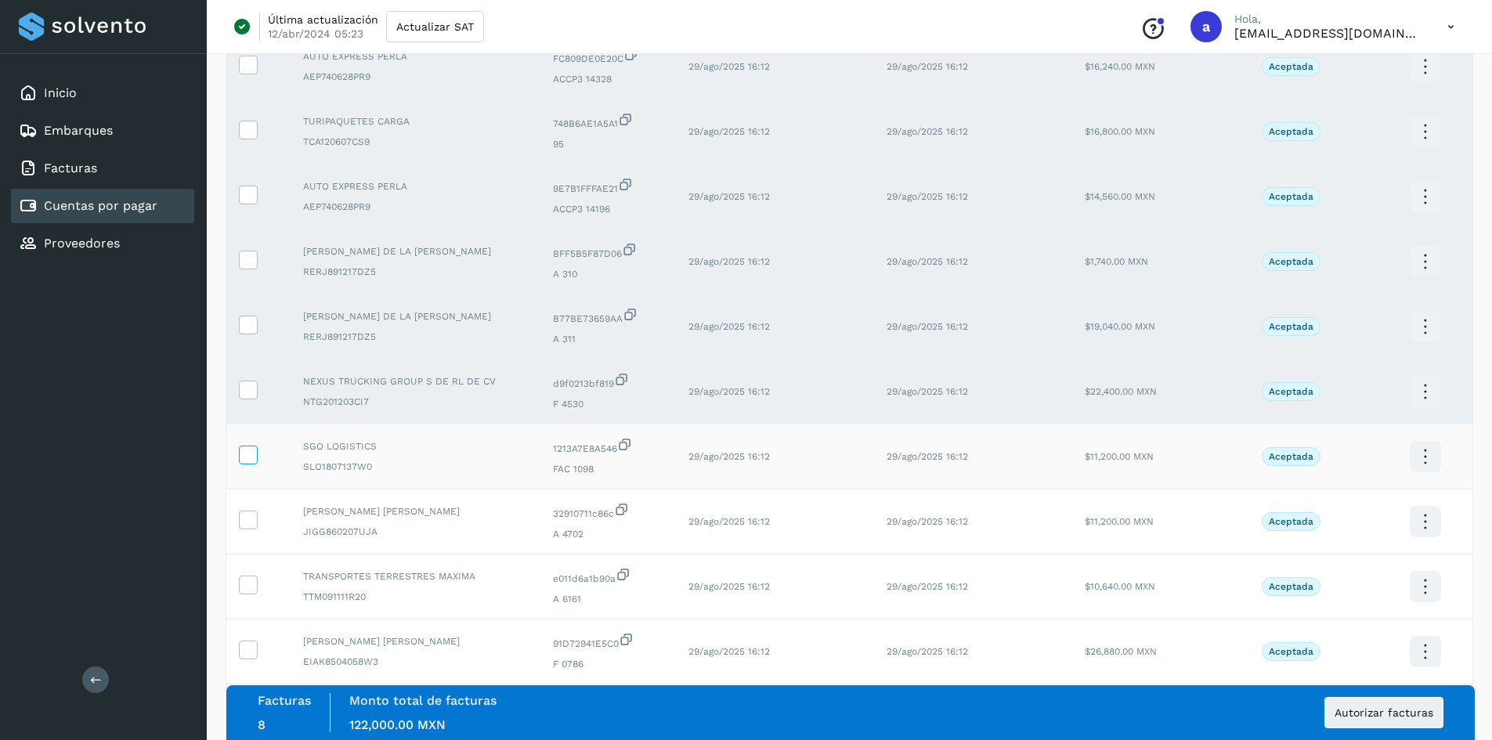
click at [244, 453] on icon at bounding box center [248, 454] width 16 height 16
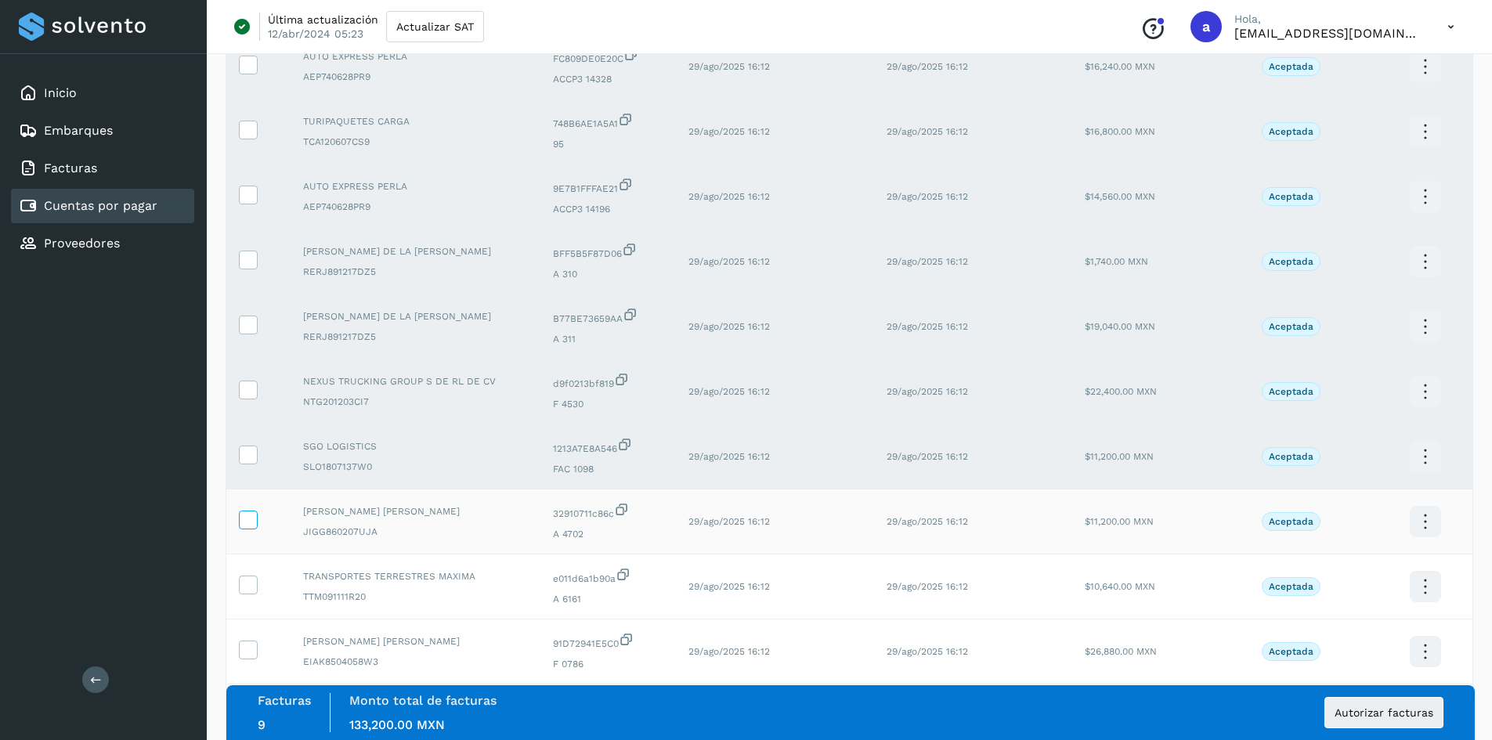
click at [255, 524] on icon at bounding box center [248, 519] width 16 height 16
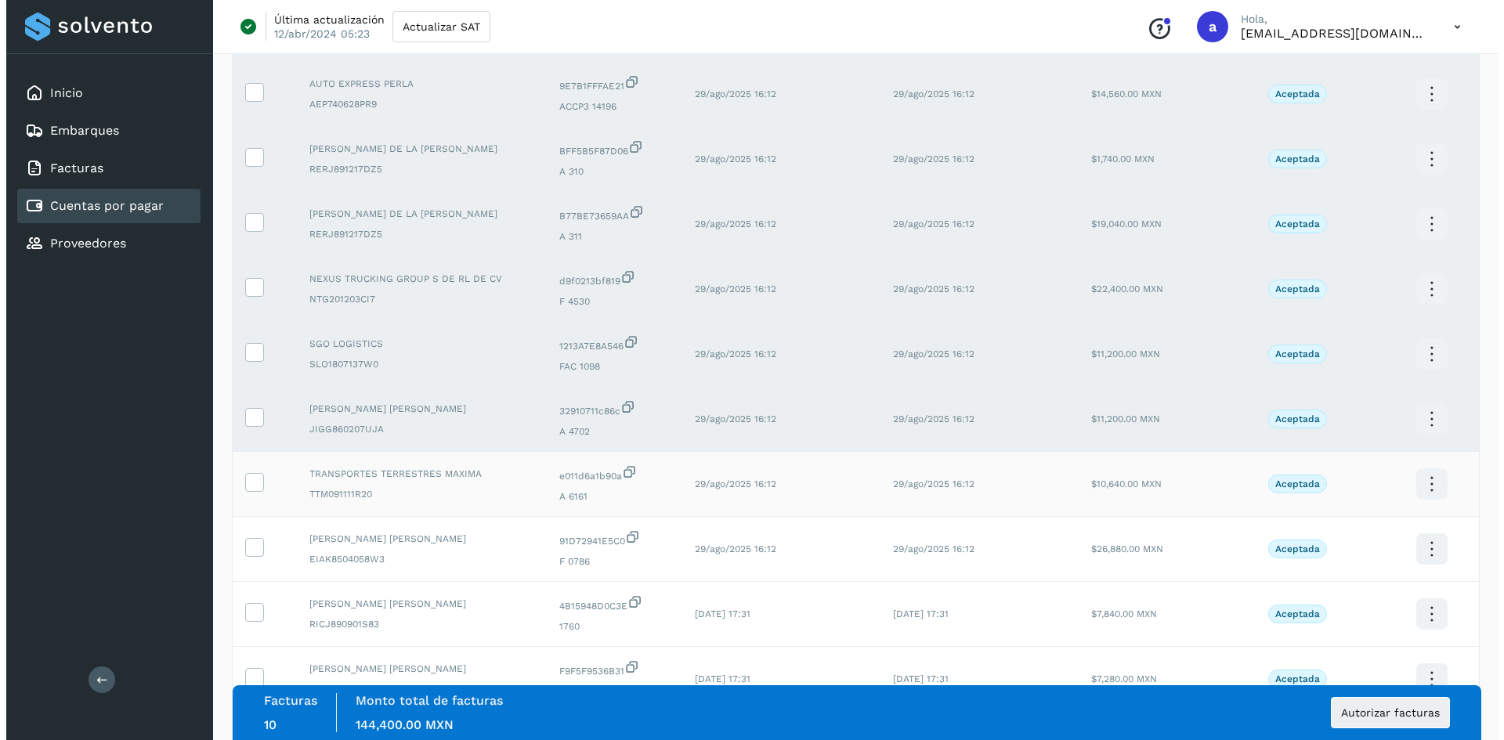
scroll to position [470, 0]
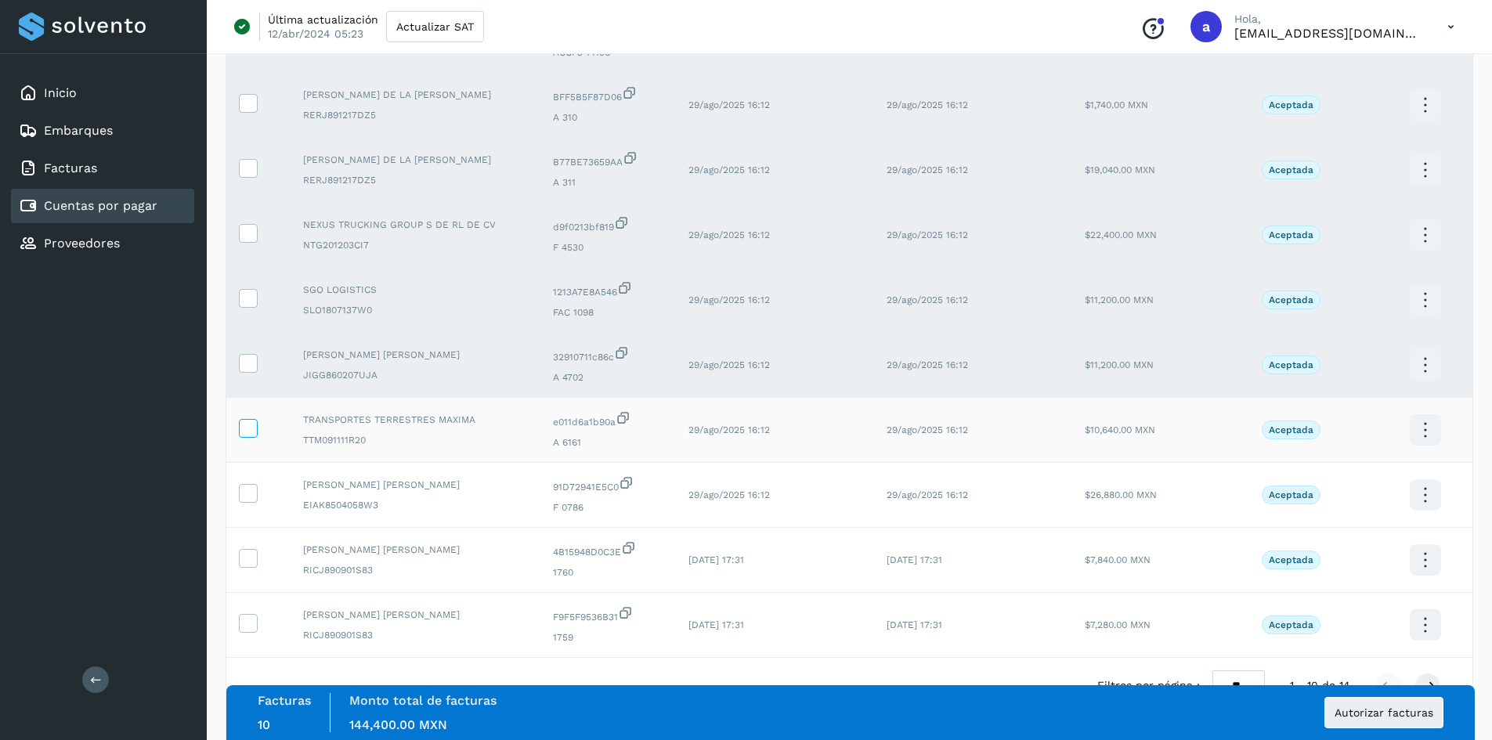
click at [251, 430] on icon at bounding box center [248, 427] width 16 height 16
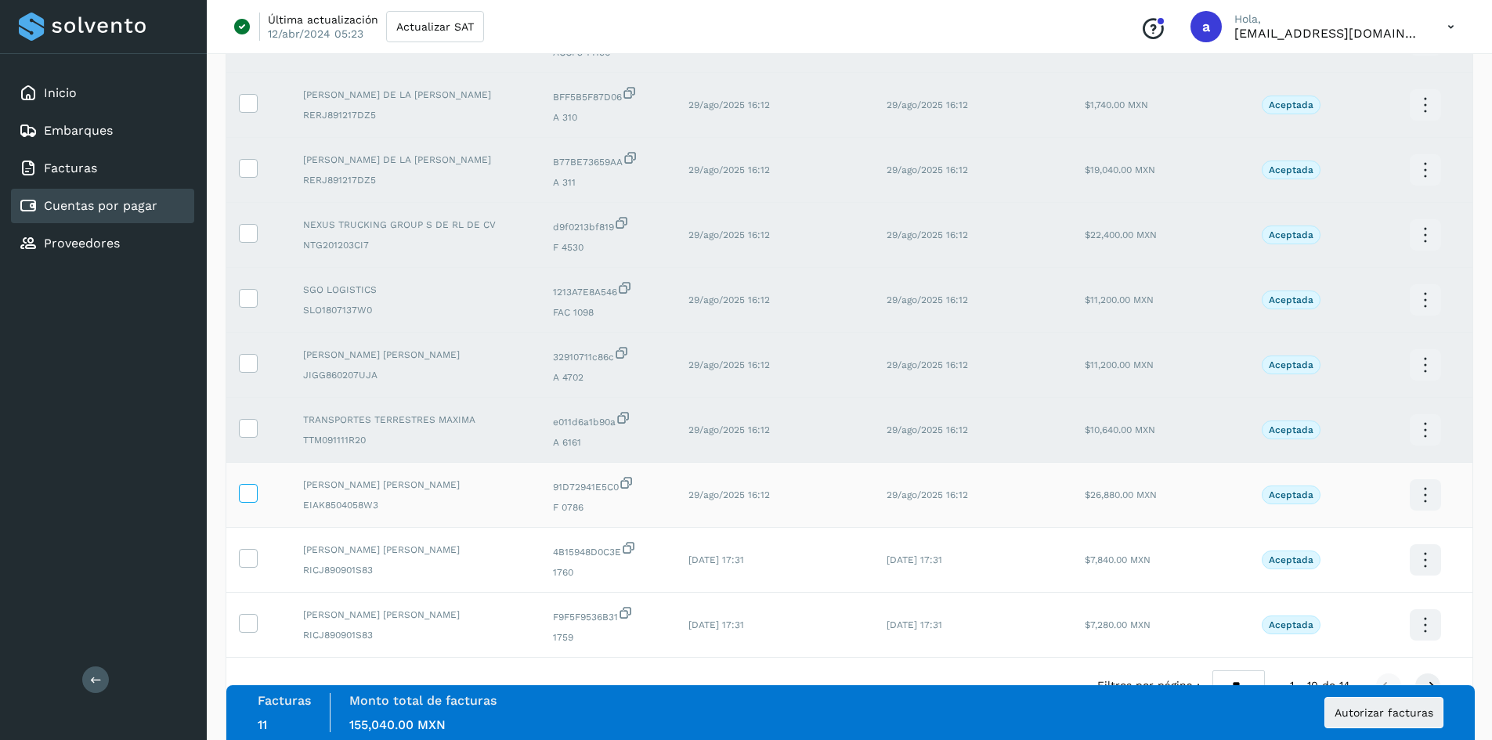
click at [246, 494] on icon at bounding box center [248, 492] width 16 height 16
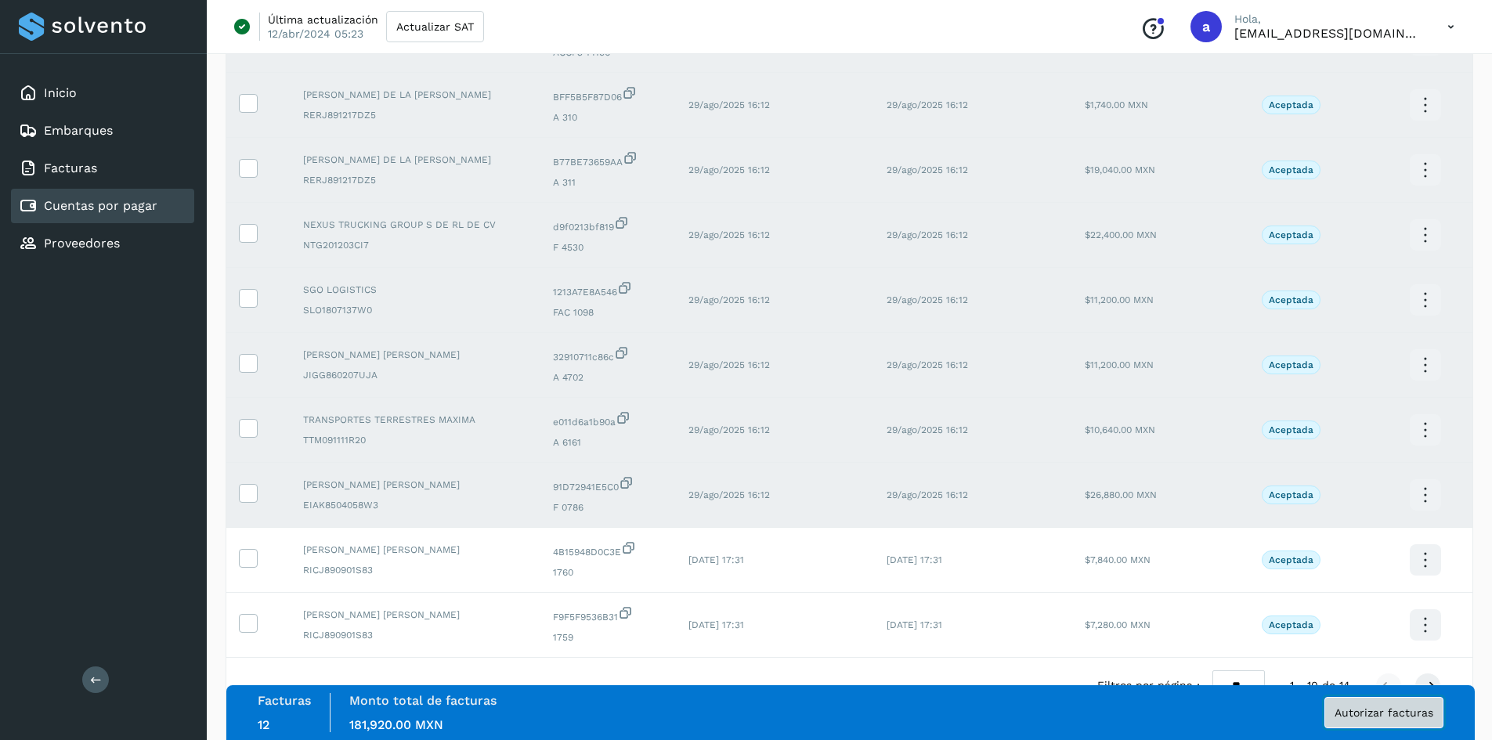
click at [1380, 713] on span "Autorizar facturas" at bounding box center [1384, 712] width 99 height 11
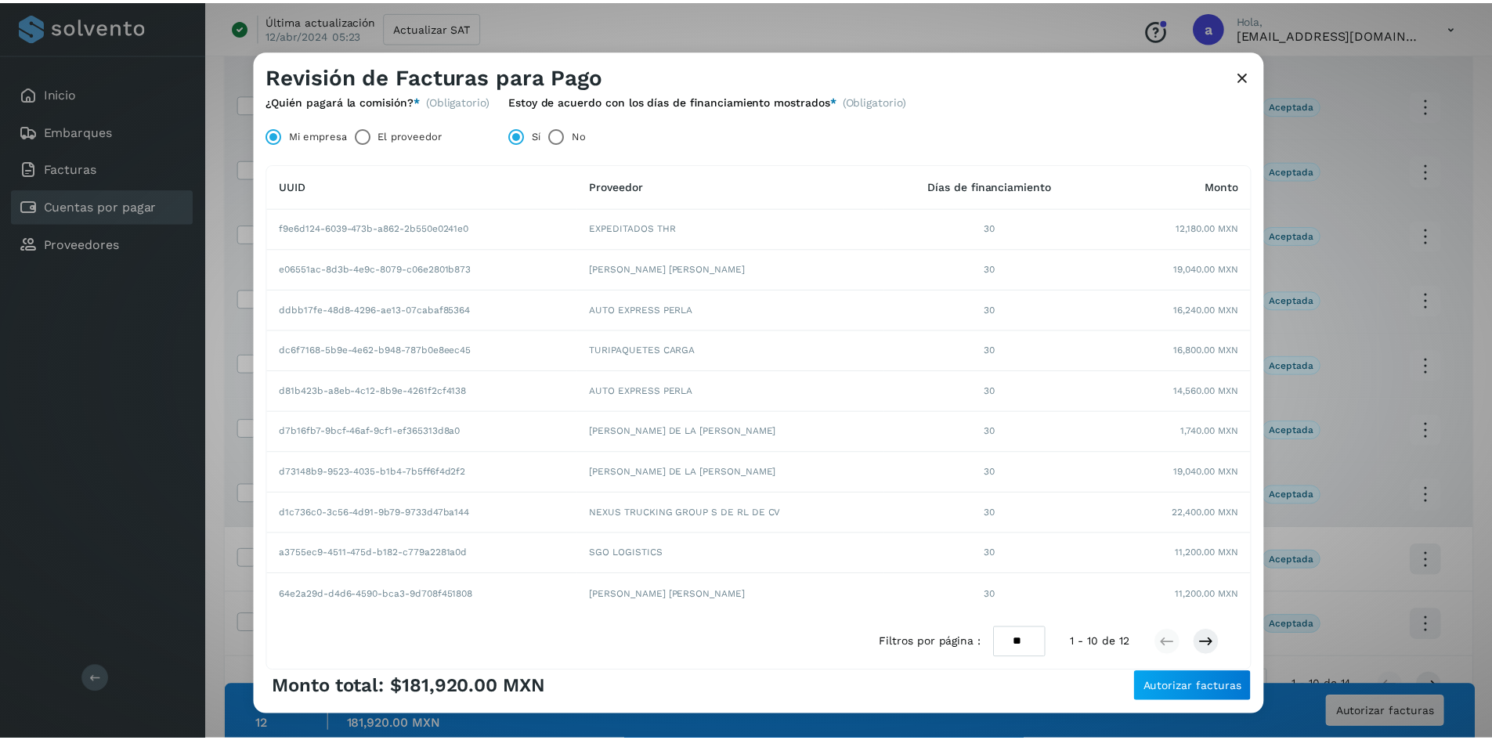
scroll to position [129, 0]
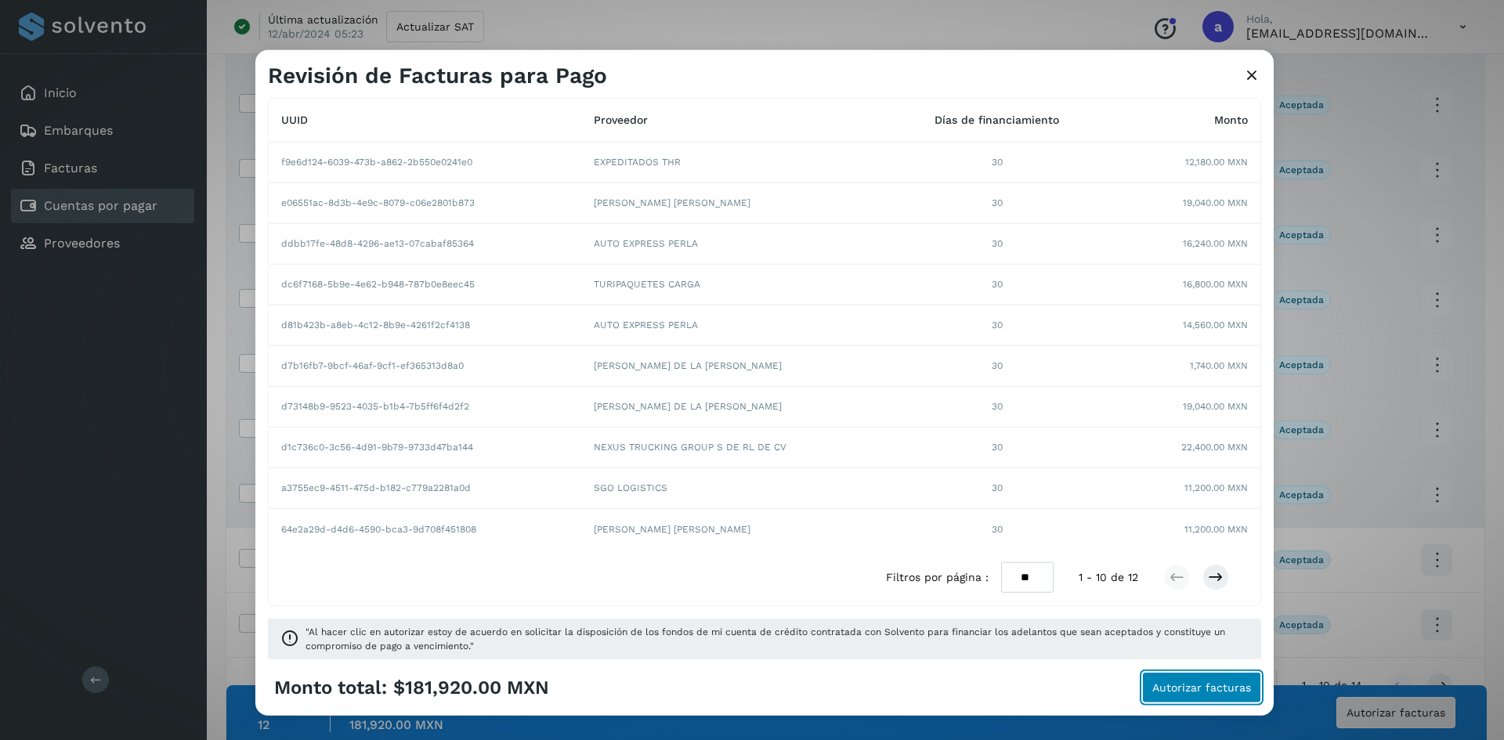
click at [1196, 689] on span "Autorizar facturas" at bounding box center [1201, 687] width 99 height 11
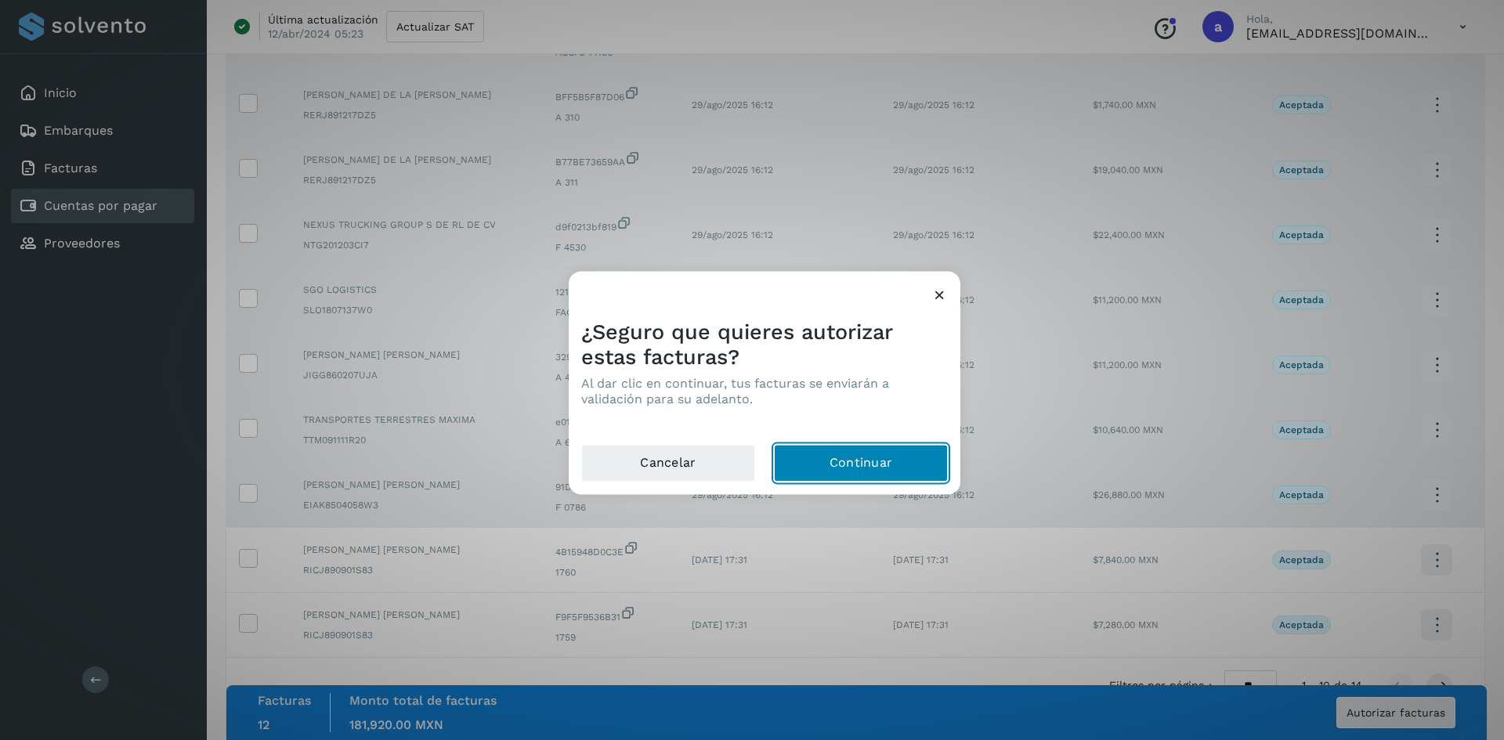
click at [852, 452] on button "Continuar" at bounding box center [861, 463] width 174 height 38
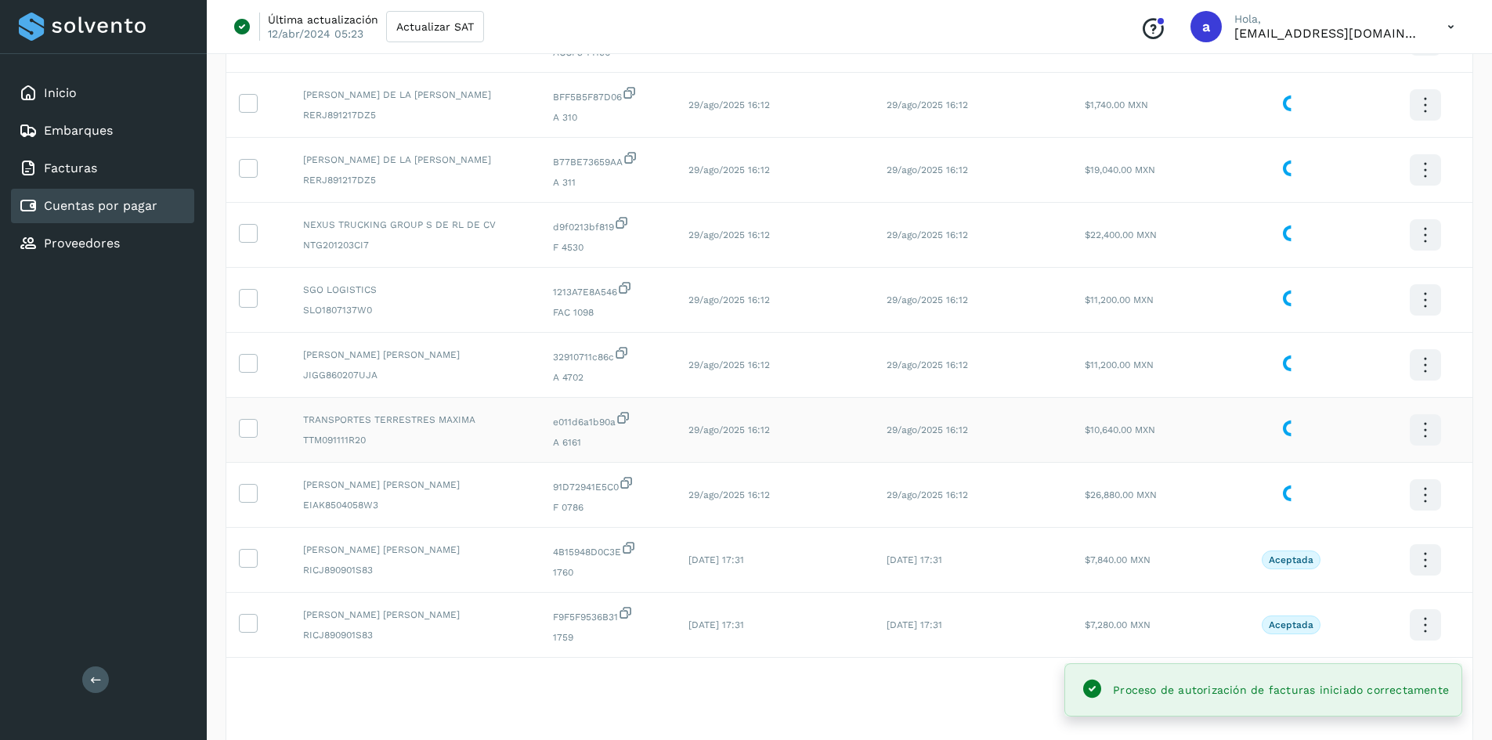
scroll to position [0, 0]
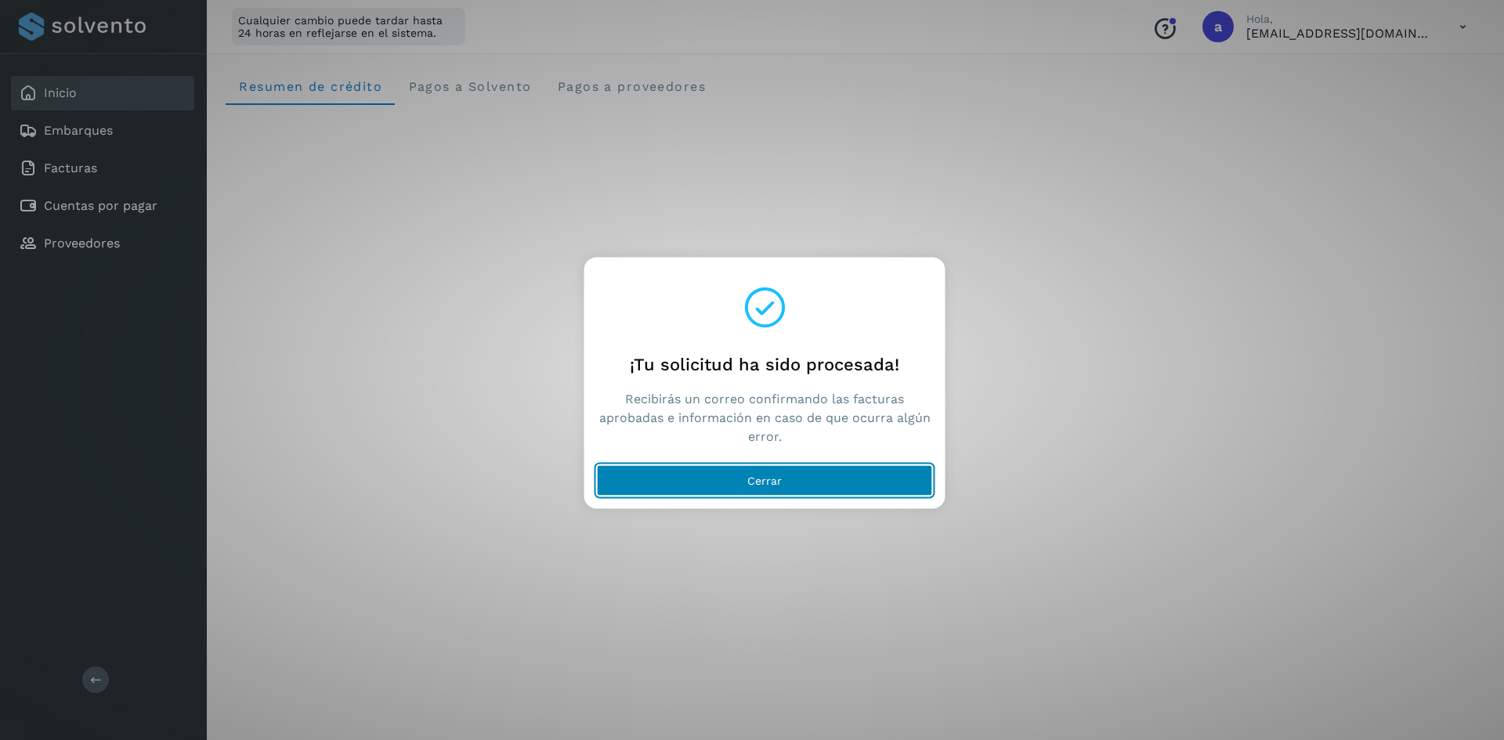
click at [785, 482] on button "Cerrar" at bounding box center [765, 479] width 336 height 31
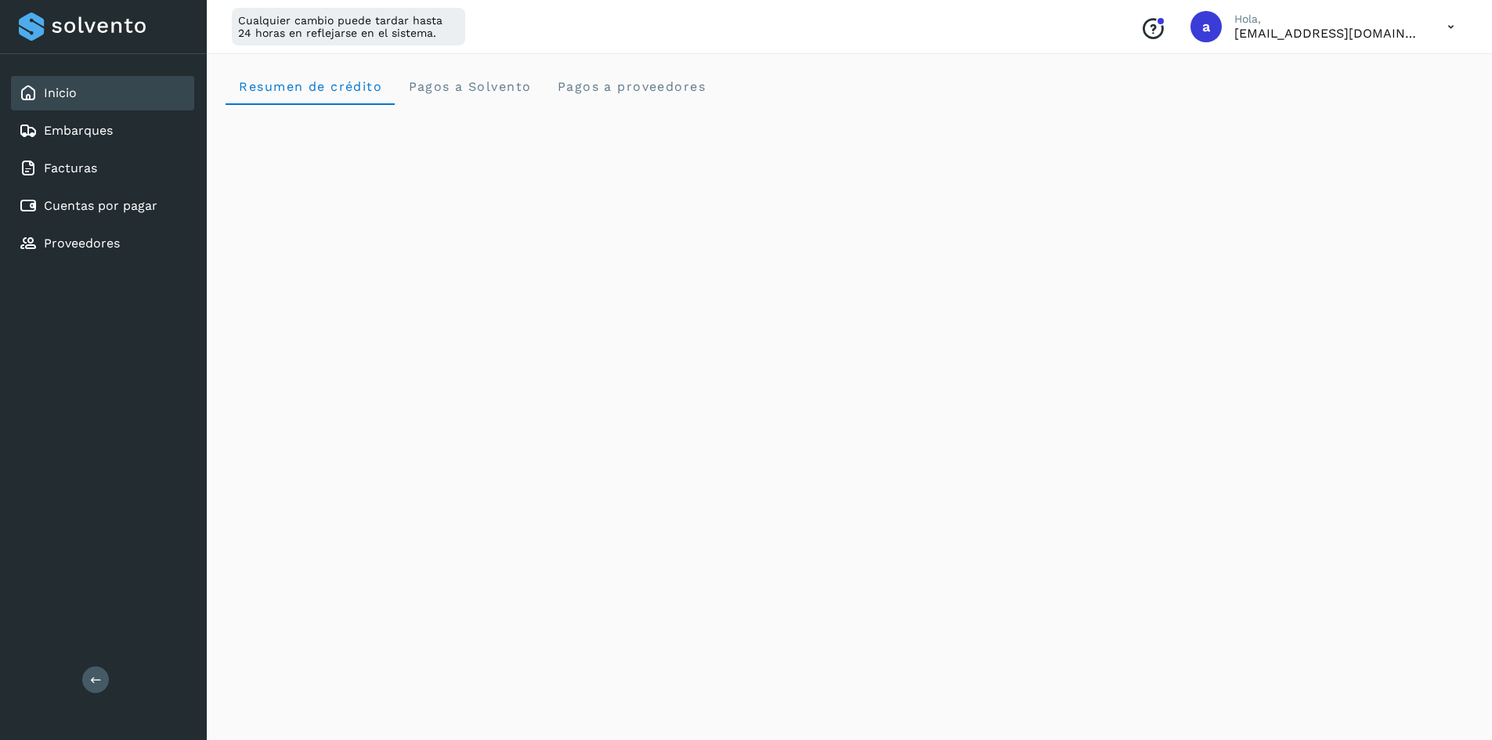
drag, startPoint x: 841, startPoint y: 43, endPoint x: 819, endPoint y: 52, distance: 23.6
click at [841, 43] on div "Cualquier cambio puede tardar hasta 24 horas en reflejarse en el sistema. Conoc…" at bounding box center [849, 27] width 1285 height 54
